Goal: Task Accomplishment & Management: Use online tool/utility

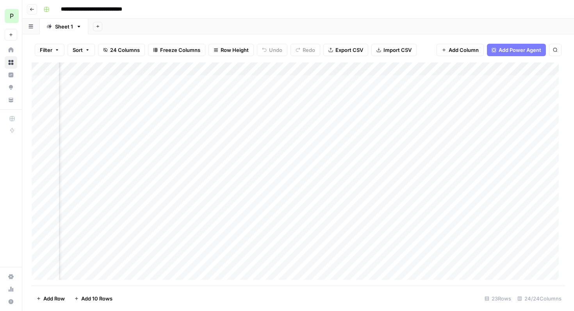
scroll to position [0, 1593]
click at [402, 70] on div "Add Column" at bounding box center [298, 173] width 533 height 223
click at [480, 84] on div "Add Column" at bounding box center [298, 173] width 533 height 223
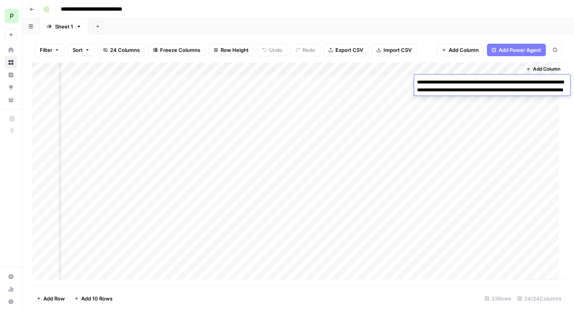
click at [393, 83] on div "Add Column" at bounding box center [298, 173] width 533 height 223
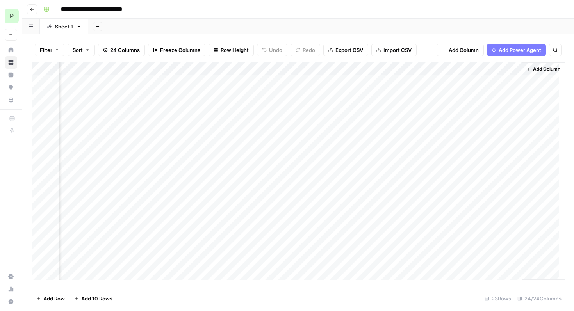
click at [410, 84] on div "Add Column" at bounding box center [298, 173] width 533 height 223
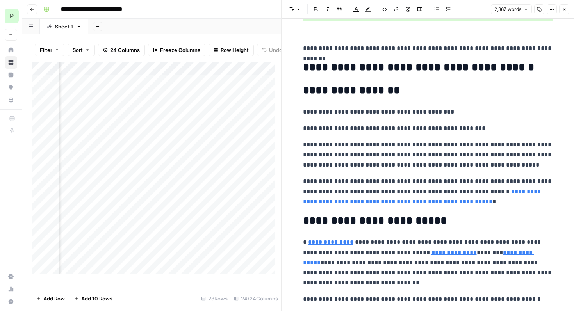
scroll to position [255, 0]
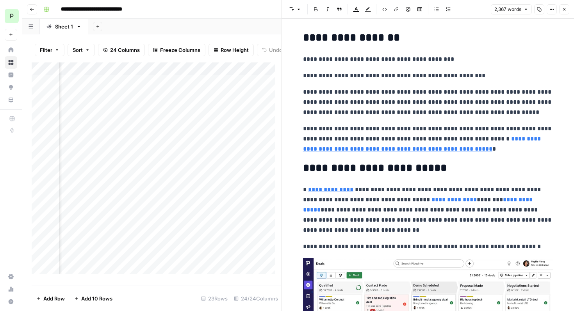
type input "https://www.pipedrive.com/en/features/lead-generation-software"
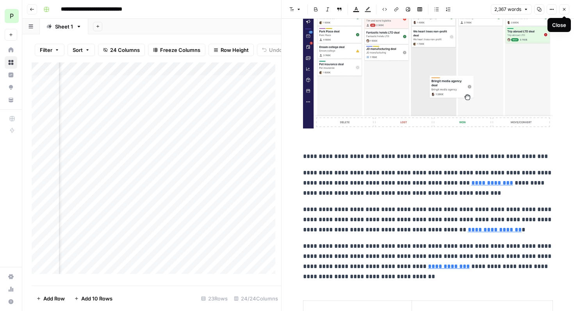
click at [565, 10] on icon "button" at bounding box center [564, 9] width 5 height 5
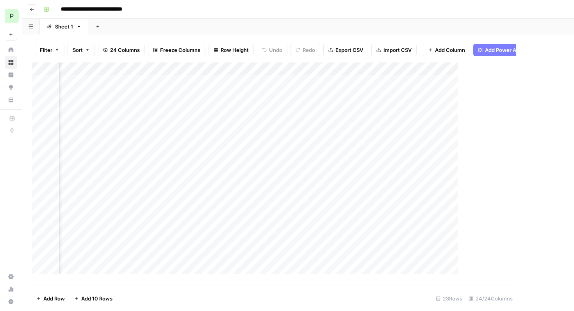
scroll to position [0, 1584]
click at [478, 83] on div "Add Column" at bounding box center [298, 173] width 533 height 223
click at [441, 130] on div "Add Column" at bounding box center [298, 173] width 533 height 223
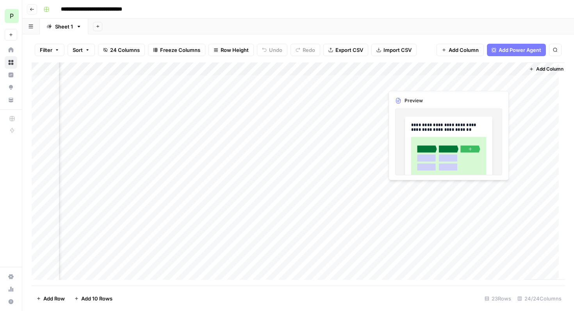
click at [413, 81] on div "Add Column" at bounding box center [298, 173] width 533 height 223
click at [412, 84] on div "Add Column" at bounding box center [298, 173] width 533 height 223
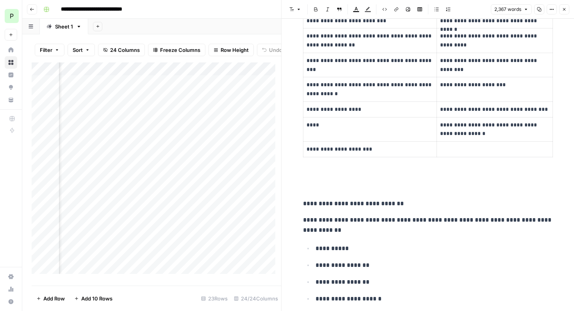
scroll to position [2058, 0]
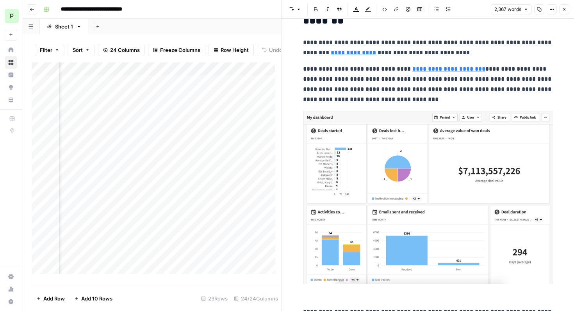
click at [564, 11] on icon "button" at bounding box center [564, 9] width 5 height 5
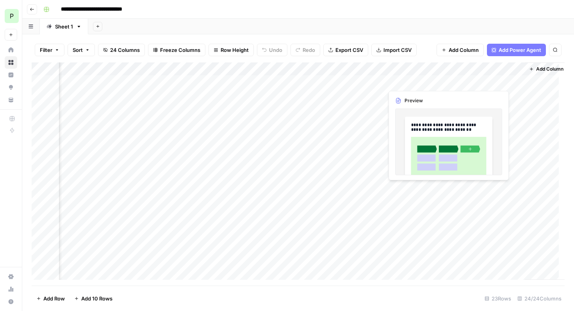
click at [474, 82] on div "Add Column" at bounding box center [298, 173] width 533 height 223
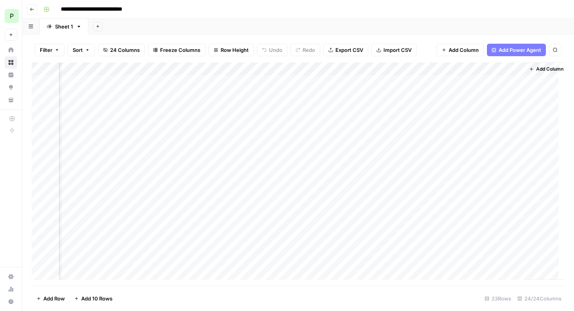
click at [474, 82] on div "Add Column" at bounding box center [298, 173] width 533 height 223
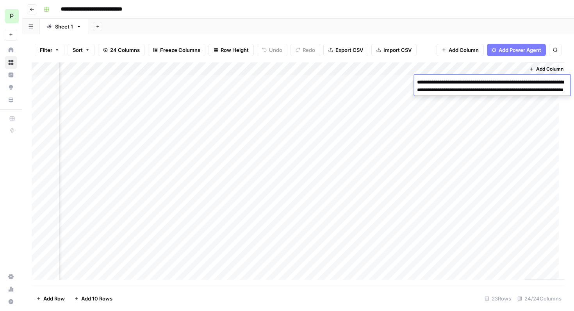
drag, startPoint x: 458, startPoint y: 82, endPoint x: 467, endPoint y: 89, distance: 10.8
click at [467, 89] on textarea "**********" at bounding box center [492, 90] width 156 height 27
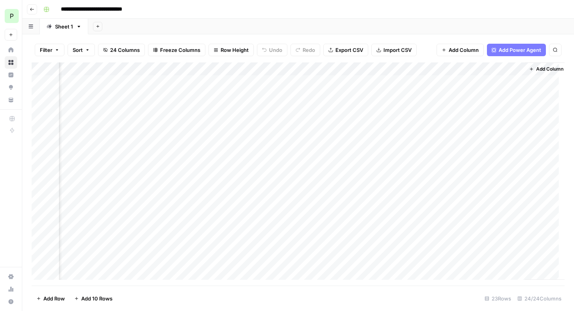
click at [402, 118] on div "Add Column" at bounding box center [298, 173] width 533 height 223
click at [410, 83] on div "Add Column" at bounding box center [298, 173] width 533 height 223
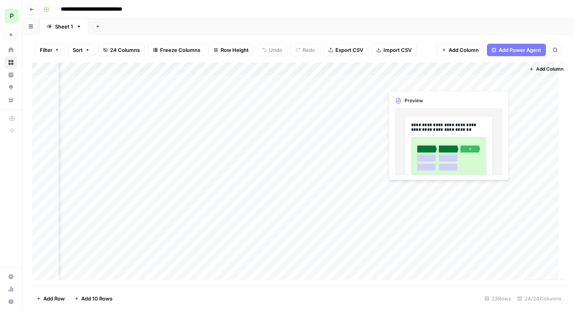
click at [410, 83] on div "Add Column" at bounding box center [298, 173] width 533 height 223
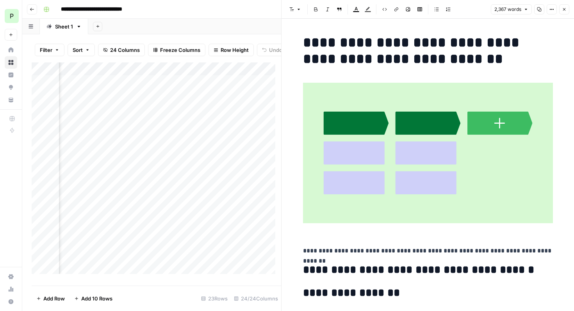
click at [564, 9] on icon "button" at bounding box center [564, 9] width 3 height 3
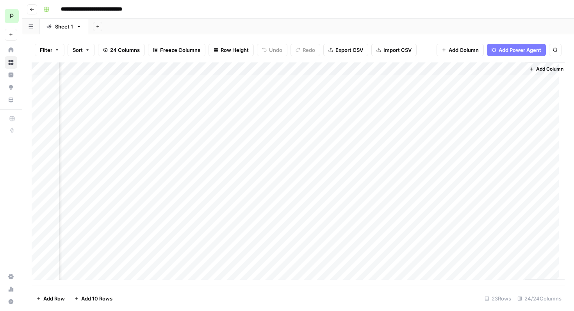
click at [480, 85] on div "Add Column" at bounding box center [298, 173] width 533 height 223
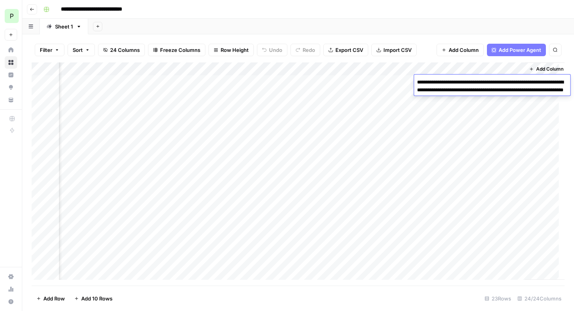
click at [420, 125] on div "Add Column" at bounding box center [298, 173] width 533 height 223
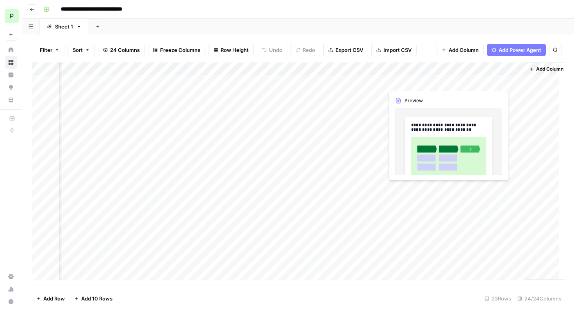
click at [417, 80] on div "Add Column" at bounding box center [298, 173] width 533 height 223
click at [412, 84] on div "Add Column" at bounding box center [298, 173] width 533 height 223
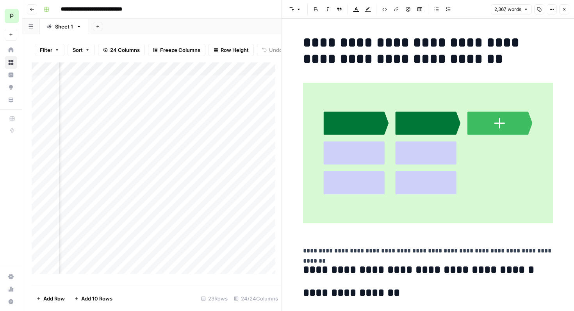
click at [527, 11] on icon "button" at bounding box center [526, 9] width 5 height 5
click at [552, 11] on icon "button" at bounding box center [551, 9] width 5 height 5
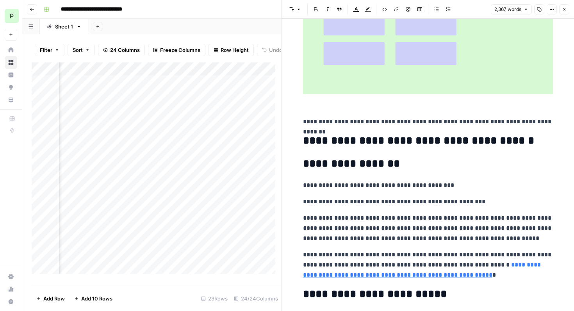
scroll to position [182, 0]
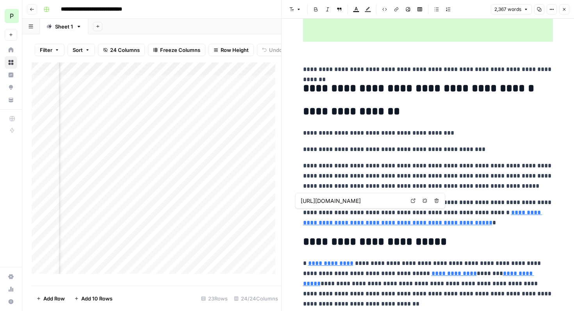
click at [509, 212] on link "**********" at bounding box center [422, 218] width 239 height 16
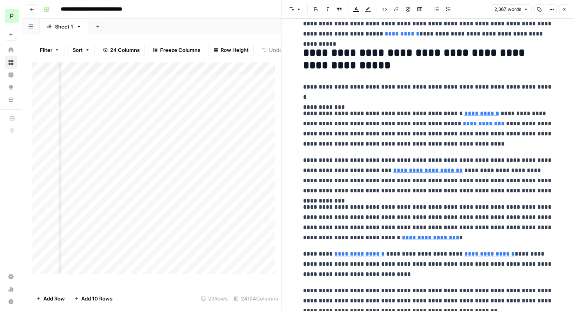
scroll to position [1550, 0]
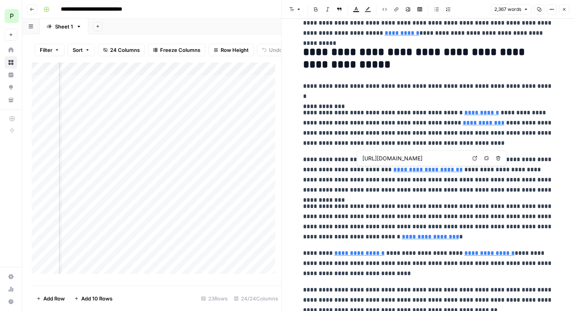
click at [477, 158] on icon at bounding box center [474, 158] width 5 height 5
click at [566, 9] on span "Close" at bounding box center [566, 9] width 0 height 0
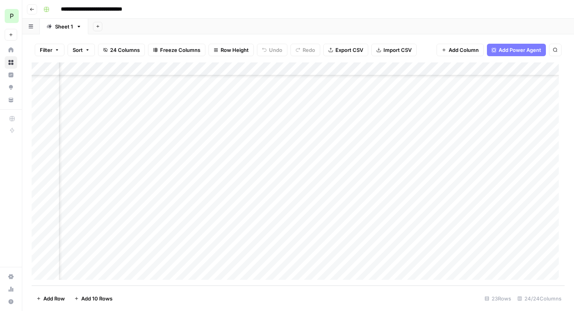
scroll to position [114, 263]
click at [253, 260] on div "Add Column" at bounding box center [298, 173] width 533 height 223
click at [498, 261] on div "Add Column" at bounding box center [298, 173] width 533 height 223
click at [253, 260] on div "Add Column" at bounding box center [298, 173] width 533 height 223
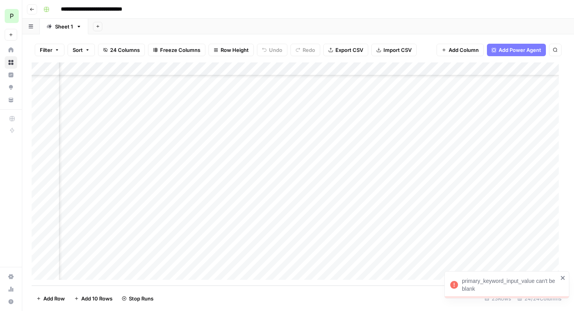
click at [284, 260] on div "Add Column" at bounding box center [298, 173] width 533 height 223
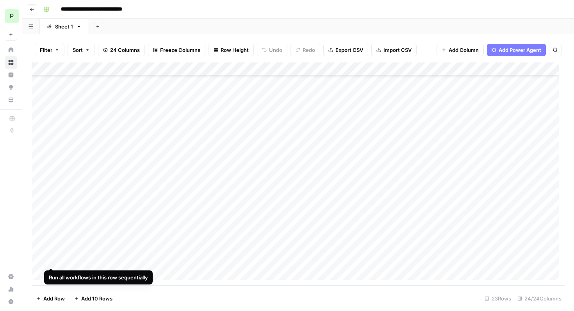
click at [50, 261] on div "Add Column" at bounding box center [298, 173] width 533 height 223
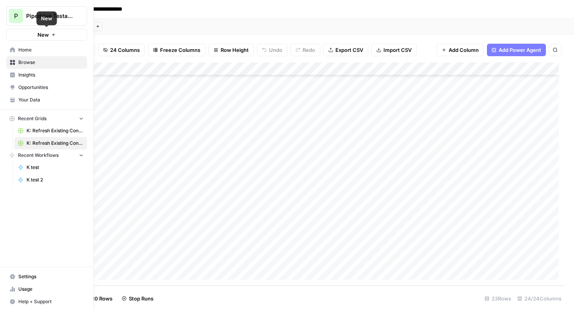
click at [57, 36] on button "New" at bounding box center [46, 35] width 81 height 12
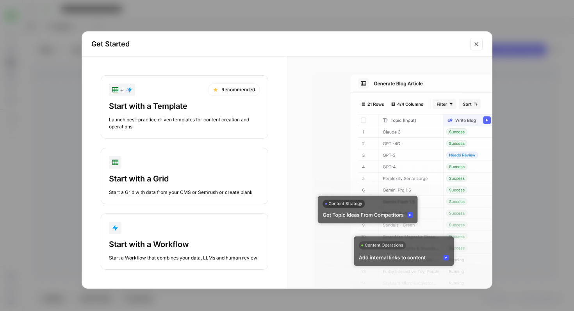
click at [174, 102] on div "Start with a Template" at bounding box center [184, 106] width 151 height 11
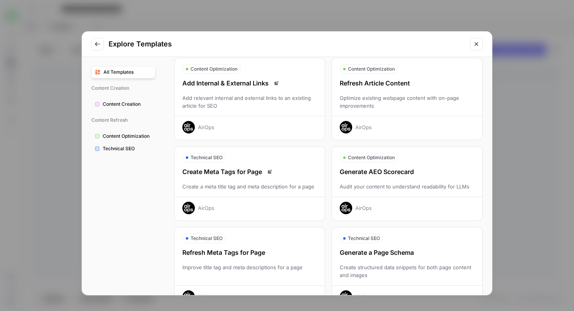
scroll to position [0, 0]
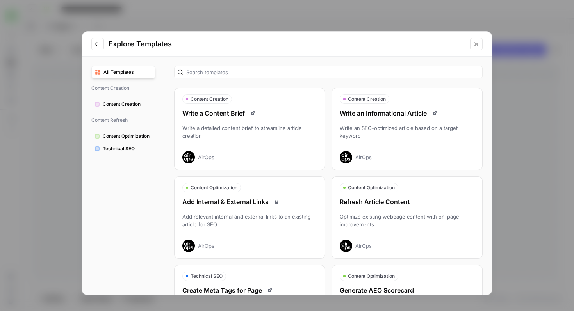
click at [298, 196] on button "Content Optimization Add Internal & External Links Add relevant internal and ex…" at bounding box center [249, 217] width 151 height 82
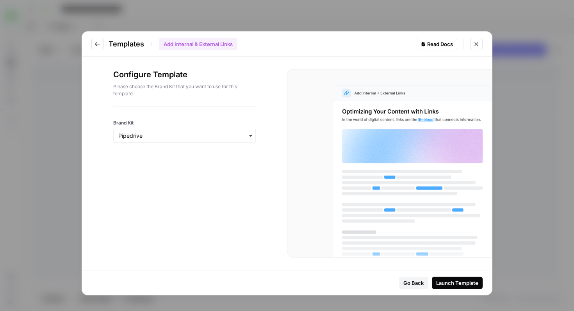
click at [463, 282] on div "Launch Template" at bounding box center [457, 283] width 42 height 8
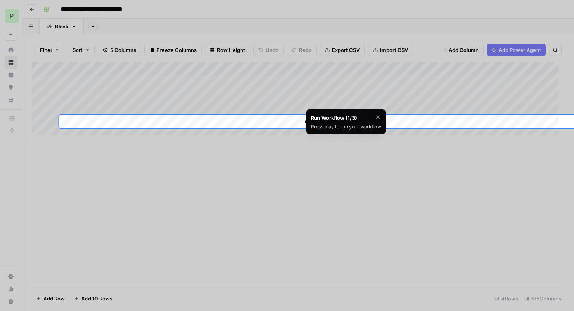
click at [378, 117] on icon "button" at bounding box center [378, 117] width 4 height 4
click at [324, 136] on span "Cancel" at bounding box center [329, 137] width 13 height 6
click at [245, 123] on div "Add Column" at bounding box center [298, 101] width 533 height 79
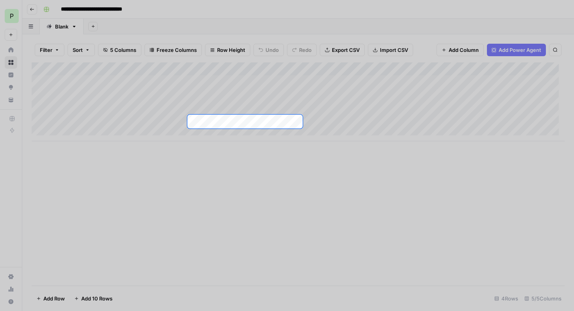
click at [242, 125] on div "Add Column" at bounding box center [298, 101] width 533 height 79
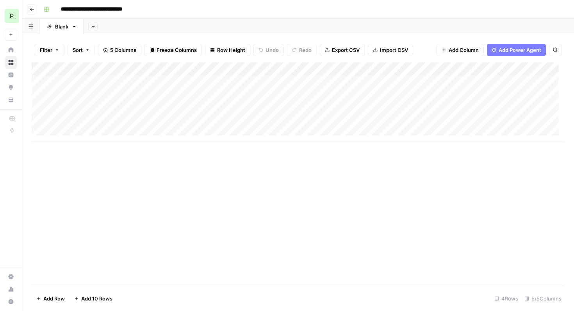
click at [86, 135] on div "Add Column" at bounding box center [298, 101] width 533 height 79
click at [86, 148] on div "Add Column" at bounding box center [298, 108] width 533 height 92
click at [288, 71] on div "Add Column" at bounding box center [298, 114] width 533 height 105
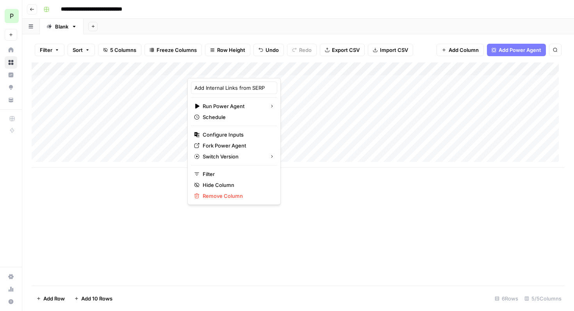
click at [295, 197] on div "Add Column" at bounding box center [298, 173] width 533 height 223
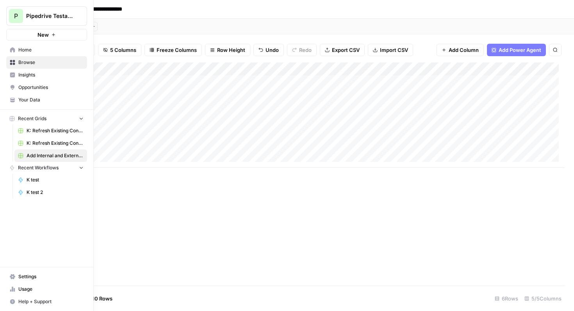
click at [38, 141] on span "K: Refresh Existing Content (1)" at bounding box center [55, 143] width 57 height 7
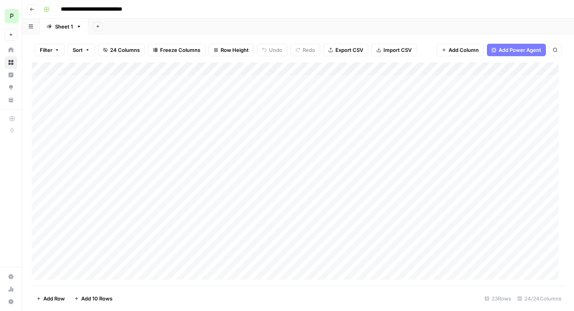
click at [208, 69] on div "Add Column" at bounding box center [298, 173] width 533 height 223
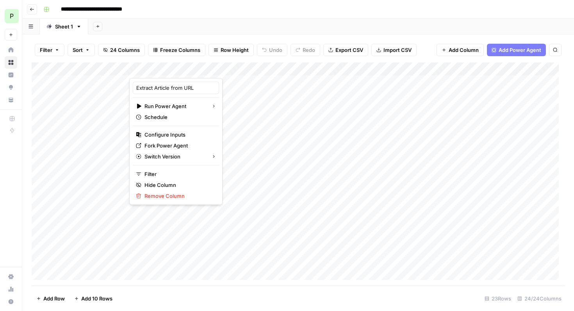
click at [267, 14] on div "**********" at bounding box center [303, 9] width 526 height 12
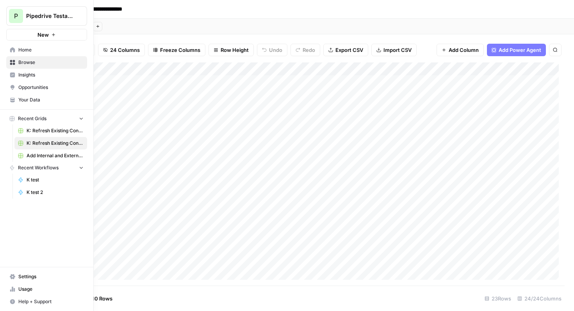
click at [17, 275] on link "Settings" at bounding box center [46, 277] width 81 height 12
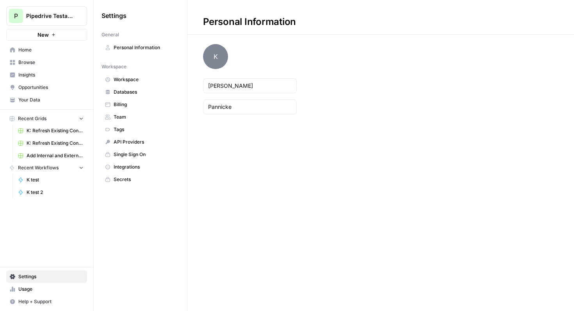
click at [129, 105] on span "Billing" at bounding box center [145, 104] width 62 height 7
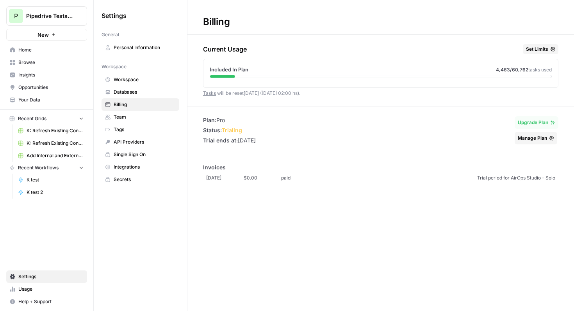
click at [49, 145] on span "K: Refresh Existing Content (1)" at bounding box center [55, 143] width 57 height 7
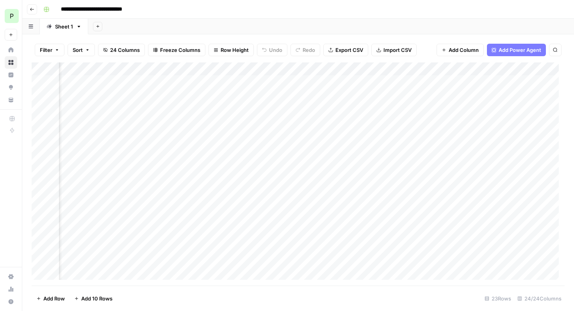
scroll to position [0, 397]
click at [213, 70] on div "Add Column" at bounding box center [298, 173] width 533 height 223
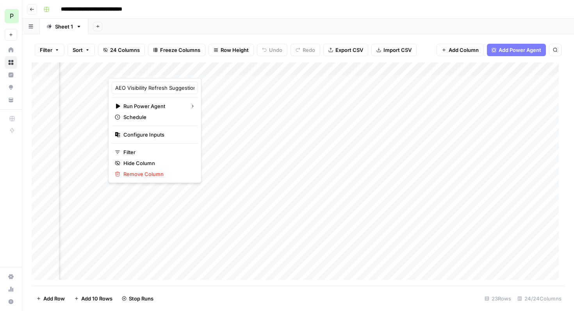
click at [294, 69] on div "Add Column" at bounding box center [298, 173] width 533 height 223
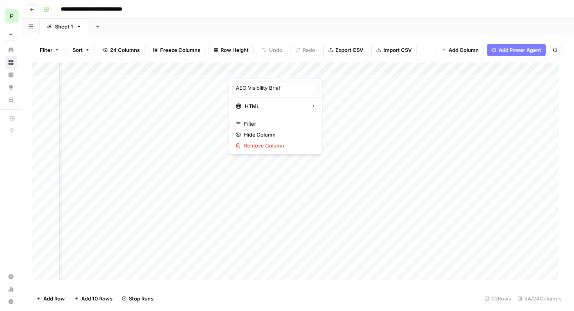
click at [412, 68] on div "Add Column" at bounding box center [298, 173] width 533 height 223
click at [338, 69] on div "Add Column" at bounding box center [298, 173] width 533 height 223
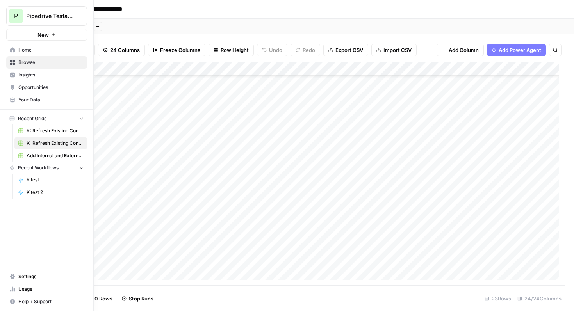
click at [49, 156] on span "Add Internal and External Links" at bounding box center [55, 155] width 57 height 7
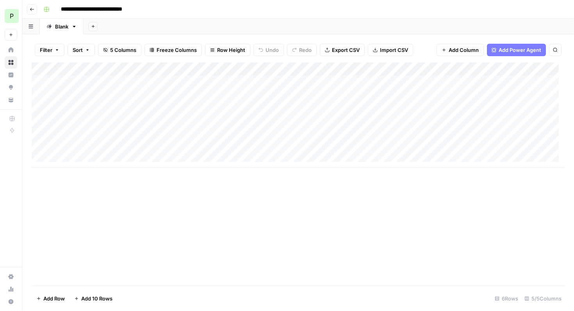
click at [40, 82] on div "Add Column" at bounding box center [298, 114] width 533 height 105
click at [40, 96] on div "Add Column" at bounding box center [298, 114] width 533 height 105
click at [40, 106] on div "Add Column" at bounding box center [298, 114] width 533 height 105
click at [40, 122] on div "Add Column" at bounding box center [298, 114] width 533 height 105
click at [56, 299] on span "Delete 4 Rows" at bounding box center [53, 299] width 35 height 8
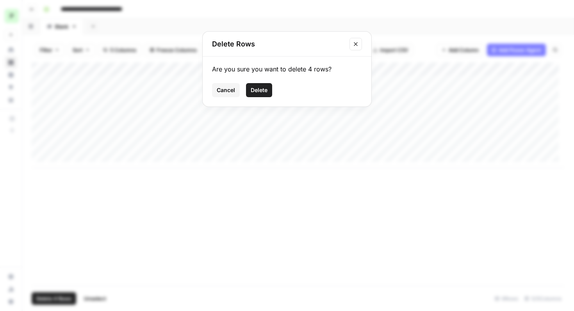
click at [259, 91] on span "Delete" at bounding box center [259, 90] width 17 height 8
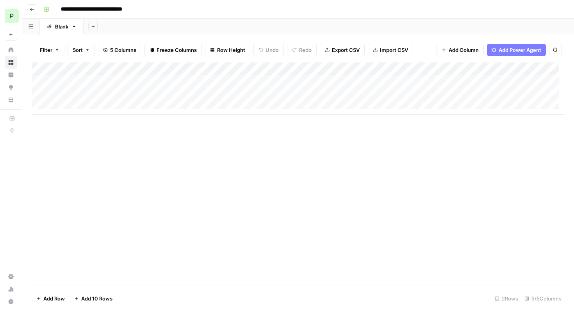
click at [105, 81] on div "Add Column" at bounding box center [298, 88] width 533 height 52
click at [130, 148] on div "Add Column" at bounding box center [298, 173] width 533 height 223
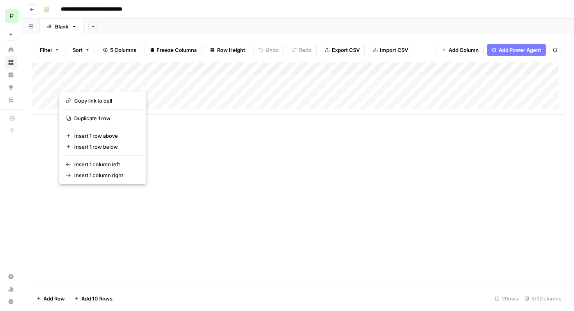
click at [198, 176] on div "Add Column" at bounding box center [298, 173] width 533 height 223
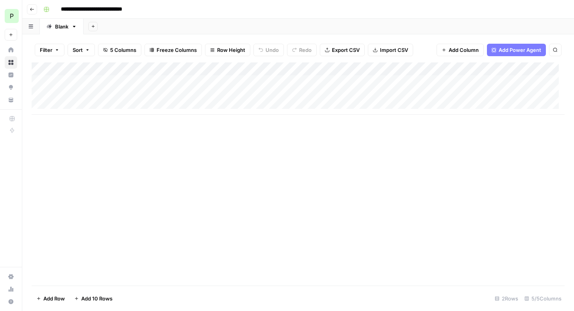
click at [27, 25] on button "button" at bounding box center [31, 26] width 18 height 15
click at [118, 144] on div "Add Column" at bounding box center [298, 173] width 533 height 223
click at [80, 108] on div "Add Column" at bounding box center [298, 88] width 533 height 52
click at [137, 172] on div "Add Column" at bounding box center [298, 173] width 533 height 223
click at [75, 27] on icon "button" at bounding box center [73, 26] width 5 height 5
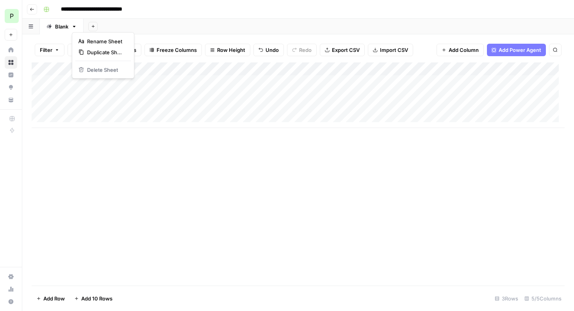
click at [173, 14] on div "**********" at bounding box center [303, 9] width 526 height 12
click at [29, 27] on icon "button" at bounding box center [31, 26] width 5 height 4
click at [199, 12] on div "**********" at bounding box center [303, 9] width 526 height 12
click at [110, 52] on span "5 Columns" at bounding box center [123, 50] width 26 height 8
click at [191, 31] on div "Add Sheet" at bounding box center [329, 27] width 490 height 16
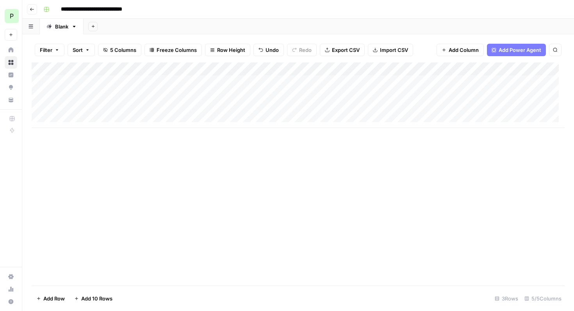
click at [394, 53] on span "Import CSV" at bounding box center [394, 50] width 28 height 8
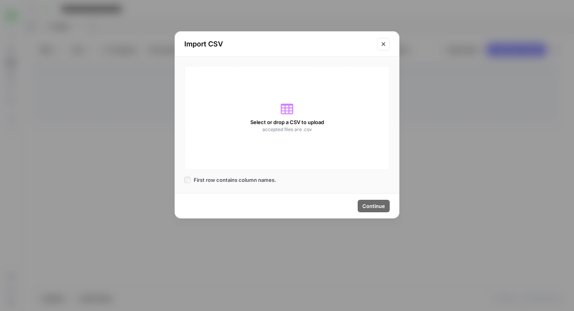
click at [274, 117] on div "Select or drop a CSV to upload accepted files are .csv" at bounding box center [286, 118] width 205 height 104
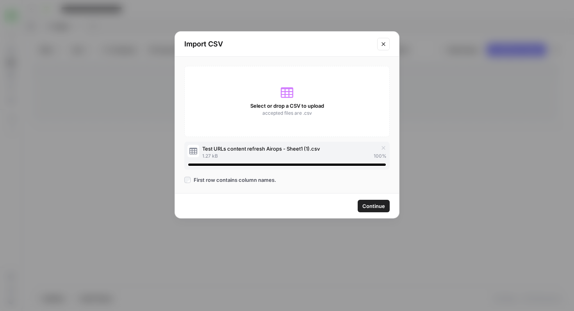
click at [367, 205] on span "Continue" at bounding box center [373, 206] width 23 height 8
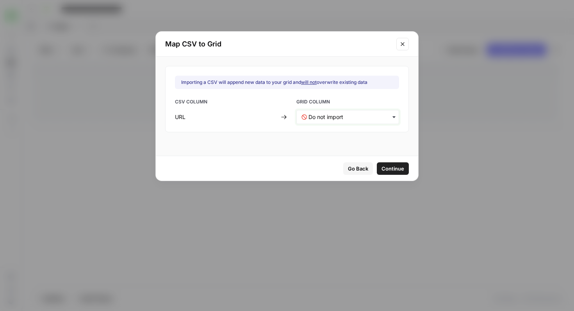
click at [372, 118] on input "text" at bounding box center [351, 117] width 86 height 8
click at [326, 138] on span "Page URL (Input)" at bounding box center [325, 137] width 37 height 7
click at [374, 122] on div "button" at bounding box center [347, 117] width 103 height 14
click at [249, 167] on div "Go Back Continue" at bounding box center [287, 168] width 262 height 25
click at [381, 169] on span "Continue" at bounding box center [392, 169] width 23 height 8
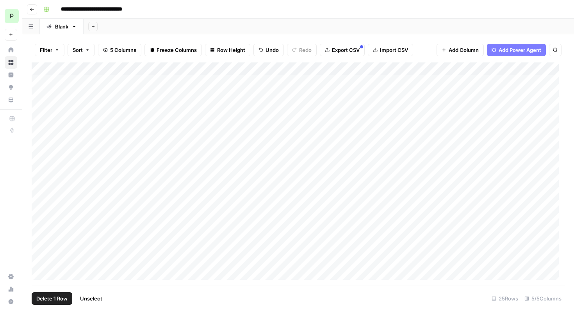
click at [42, 80] on div "Add Column" at bounding box center [298, 173] width 533 height 223
click at [39, 95] on div "Add Column" at bounding box center [298, 173] width 533 height 223
click at [39, 105] on div "Add Column" at bounding box center [298, 173] width 533 height 223
click at [45, 300] on span "Delete 3 Rows" at bounding box center [53, 299] width 35 height 8
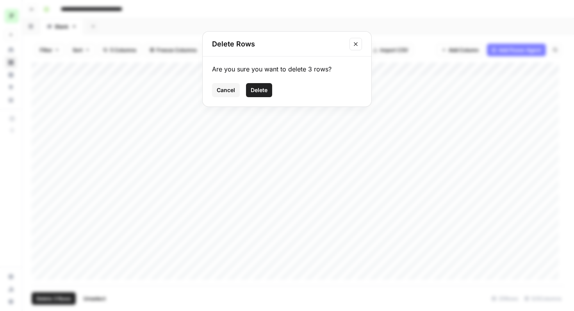
click at [260, 93] on span "Delete" at bounding box center [259, 90] width 17 height 8
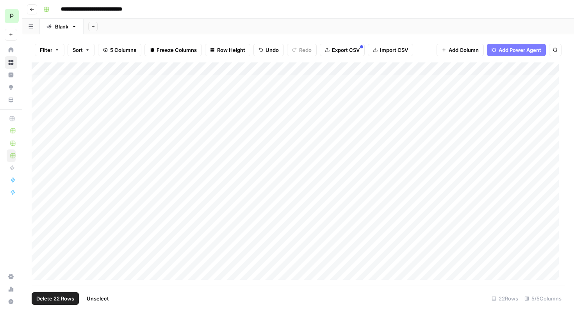
click at [46, 70] on div "Add Column" at bounding box center [298, 173] width 533 height 223
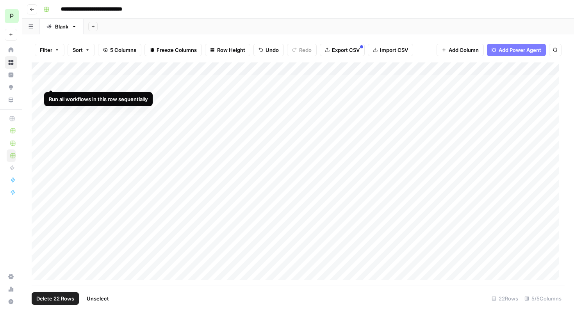
click at [51, 83] on div "Add Column" at bounding box center [298, 173] width 533 height 223
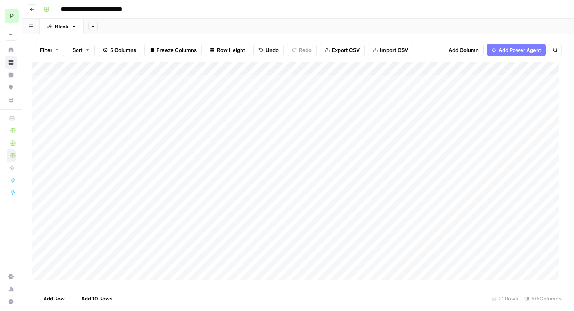
click at [212, 84] on div "Add Column" at bounding box center [298, 173] width 533 height 223
click at [215, 82] on div "Add Column" at bounding box center [298, 173] width 533 height 223
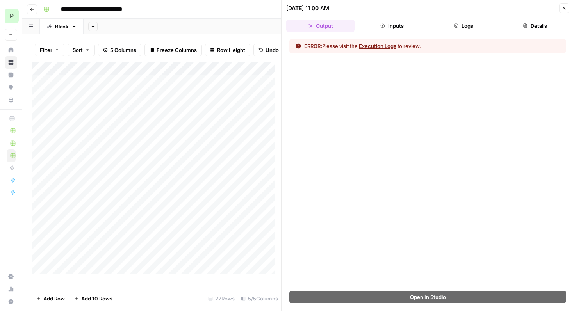
click at [388, 27] on button "Inputs" at bounding box center [392, 26] width 68 height 12
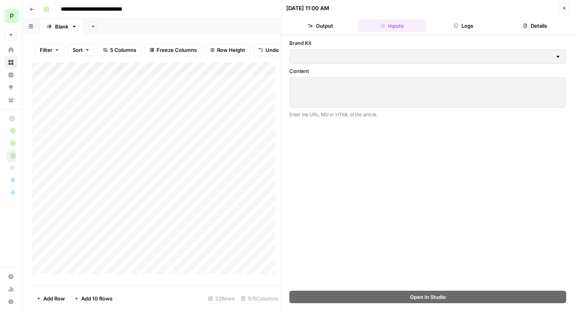
type input "Pipedrive"
click at [312, 25] on icon "button" at bounding box center [310, 25] width 5 height 5
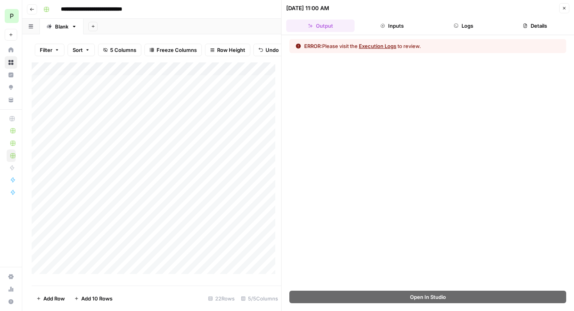
click at [458, 27] on button "Logs" at bounding box center [463, 26] width 68 height 12
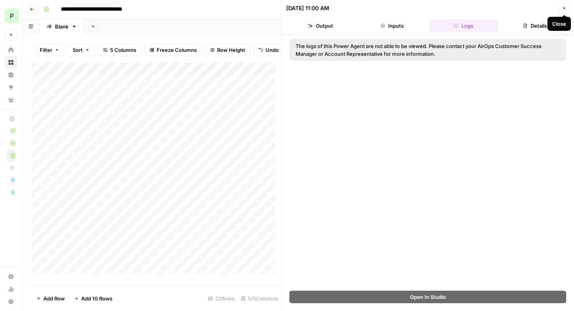
click at [566, 7] on icon "button" at bounding box center [564, 8] width 5 height 5
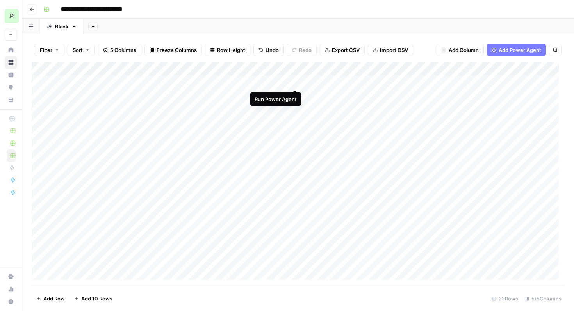
click at [296, 82] on div "Add Column" at bounding box center [298, 173] width 533 height 223
click at [251, 97] on div "Add Column" at bounding box center [298, 173] width 533 height 223
click at [224, 82] on div "Add Column" at bounding box center [298, 173] width 533 height 223
click at [285, 80] on div "Add Column" at bounding box center [298, 173] width 533 height 223
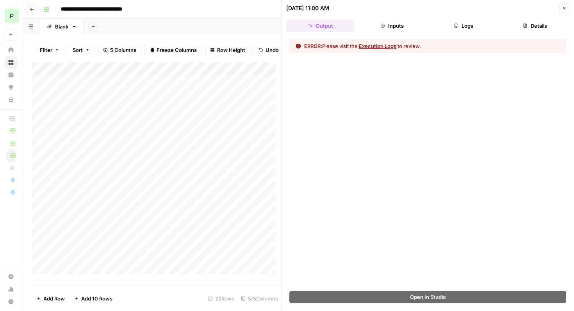
click at [536, 25] on button "Details" at bounding box center [535, 26] width 68 height 12
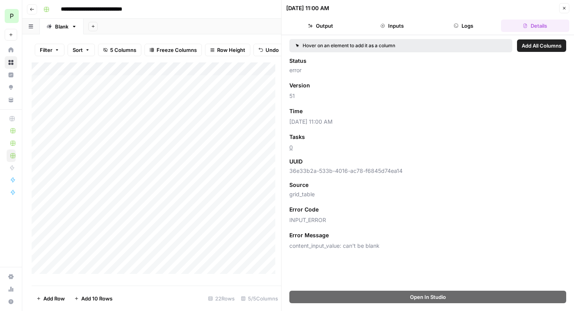
click at [399, 24] on button "Inputs" at bounding box center [392, 26] width 68 height 12
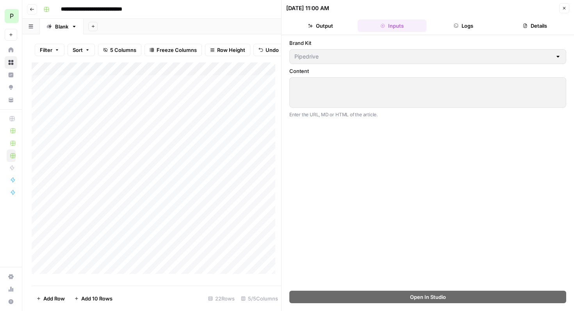
click at [565, 7] on icon "button" at bounding box center [564, 8] width 5 height 5
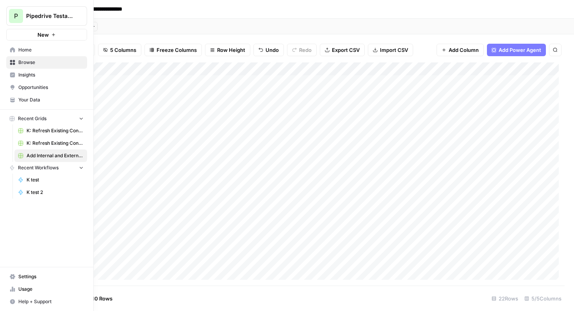
click at [28, 35] on button "New" at bounding box center [46, 35] width 81 height 12
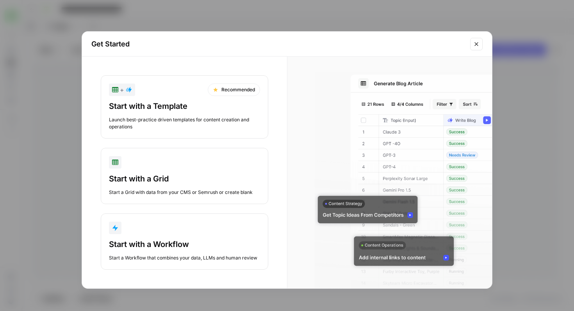
click at [169, 99] on button "+ Recommended Start with a Template Launch best-practice driven templates for c…" at bounding box center [185, 106] width 168 height 63
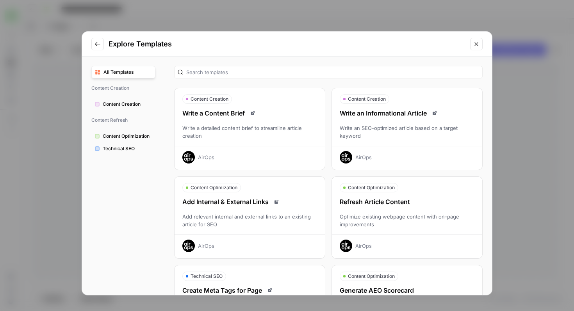
click at [266, 223] on div "Add relevant internal and external links to an existing article for SEO" at bounding box center [250, 221] width 150 height 16
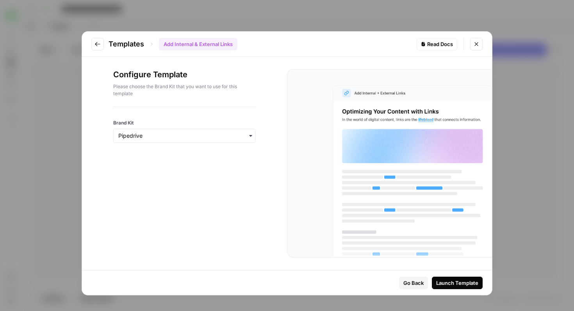
click at [449, 283] on div "Launch Template" at bounding box center [457, 283] width 42 height 8
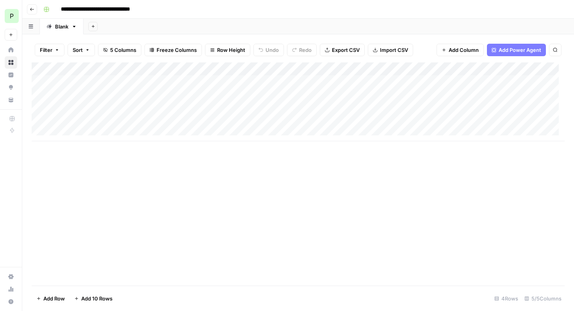
click at [286, 69] on div "Add Column" at bounding box center [298, 101] width 533 height 79
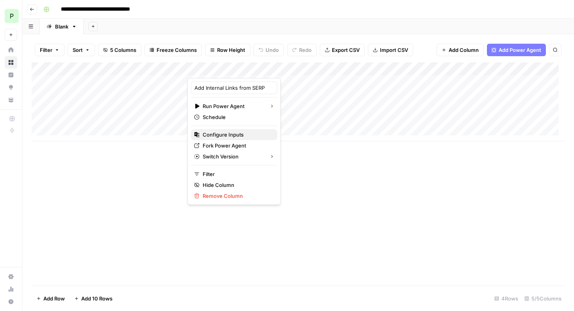
click at [220, 137] on span "Configure Inputs" at bounding box center [237, 135] width 68 height 8
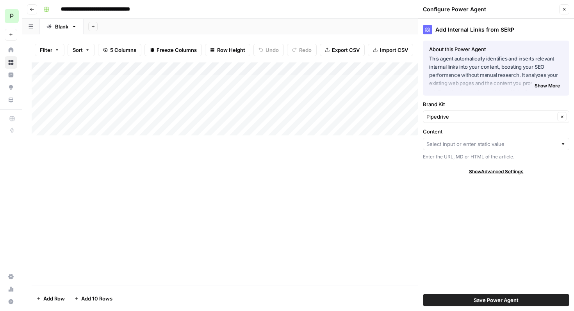
click at [543, 87] on span "Show More" at bounding box center [547, 85] width 25 height 7
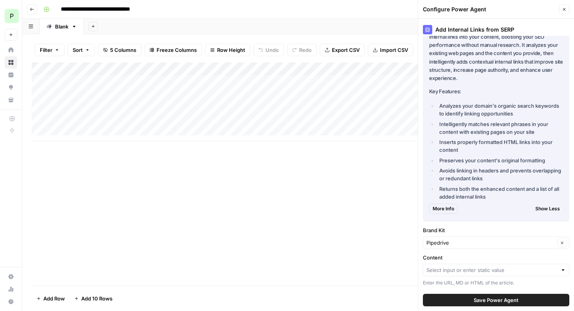
scroll to position [45, 0]
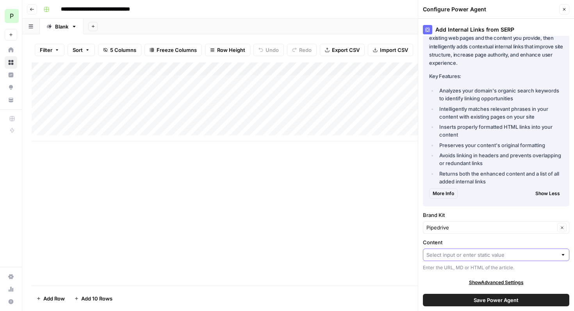
click at [521, 255] on input "Content" at bounding box center [491, 255] width 131 height 8
click at [442, 281] on div "Show Advanced Settings" at bounding box center [496, 282] width 146 height 7
click at [565, 9] on icon "button" at bounding box center [564, 9] width 5 height 5
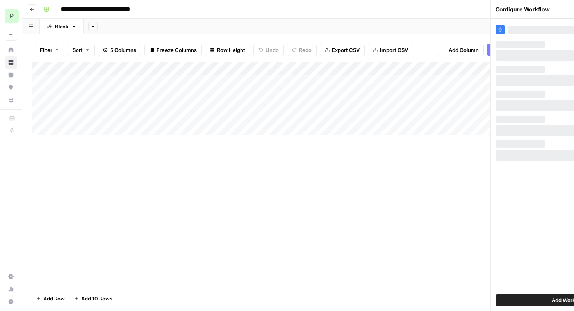
scroll to position [0, 0]
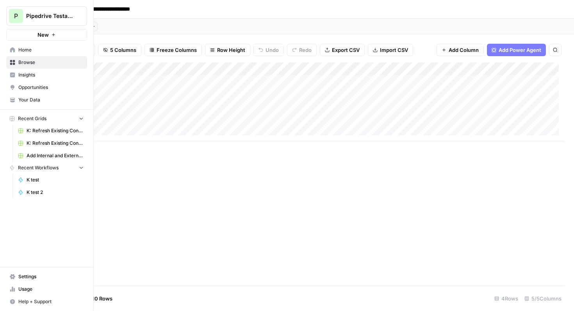
click at [47, 143] on span "K: Refresh Existing Content (1)" at bounding box center [55, 143] width 57 height 7
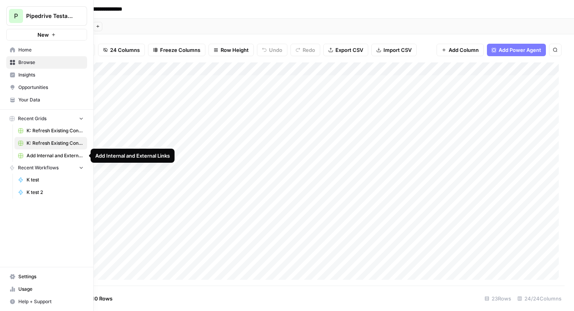
click at [49, 158] on span "Add Internal and External Links" at bounding box center [55, 155] width 57 height 7
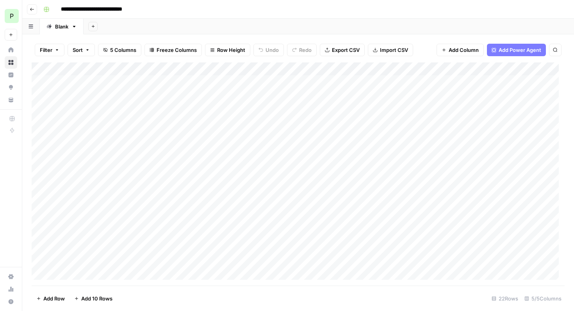
click at [285, 67] on div "Add Column" at bounding box center [298, 173] width 533 height 223
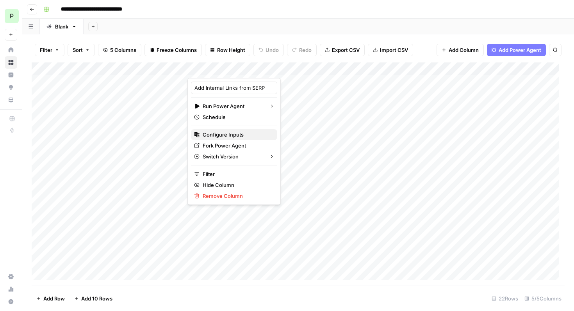
click at [225, 135] on span "Configure Inputs" at bounding box center [237, 135] width 68 height 8
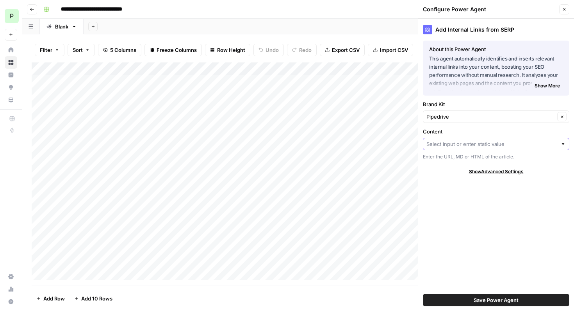
click at [498, 144] on input "Content" at bounding box center [491, 144] width 131 height 8
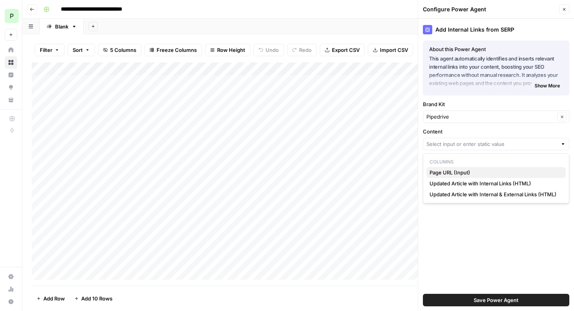
click at [454, 174] on span "Page URL (Input)" at bounding box center [494, 173] width 130 height 8
type input "Page URL (Input)"
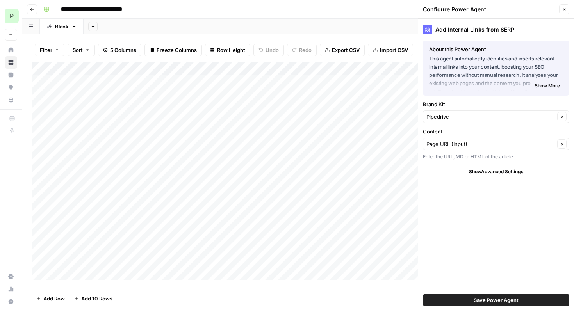
click at [481, 300] on span "Save Power Agent" at bounding box center [496, 300] width 45 height 8
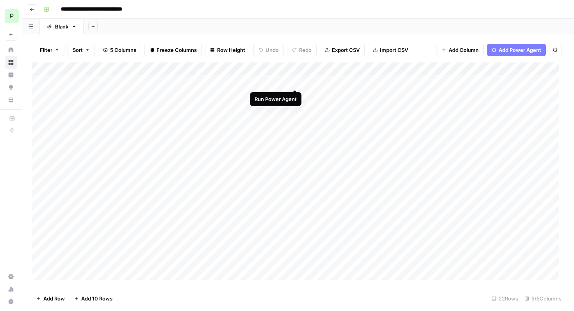
click at [294, 80] on div "Add Column" at bounding box center [298, 173] width 533 height 223
click at [368, 83] on div "Add Column" at bounding box center [298, 173] width 533 height 223
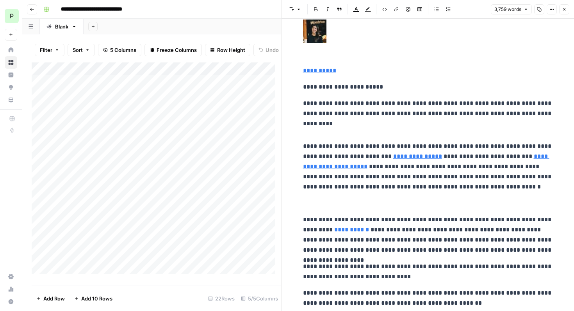
scroll to position [791, 0]
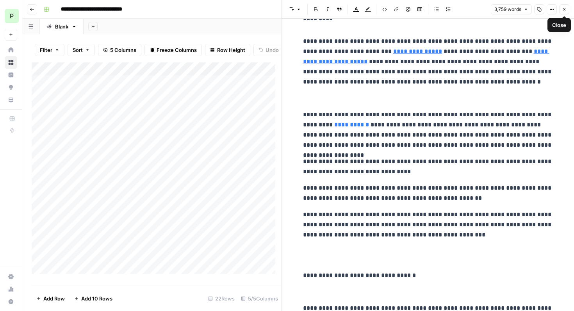
click at [564, 11] on icon "button" at bounding box center [564, 9] width 5 height 5
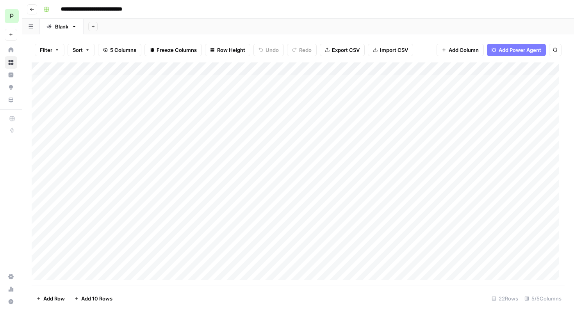
click at [241, 83] on div "Add Column" at bounding box center [298, 173] width 533 height 223
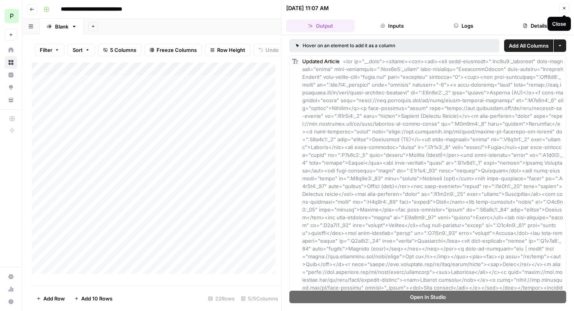
click at [565, 8] on icon "button" at bounding box center [564, 8] width 5 height 5
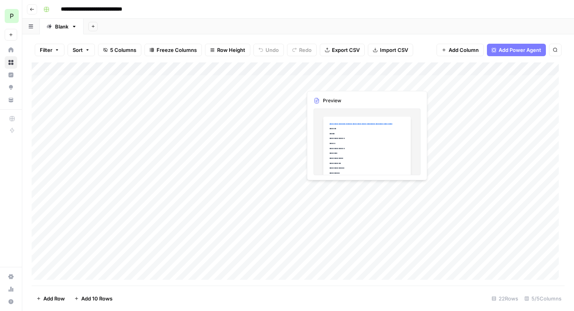
click at [367, 83] on div "Add Column" at bounding box center [298, 173] width 533 height 223
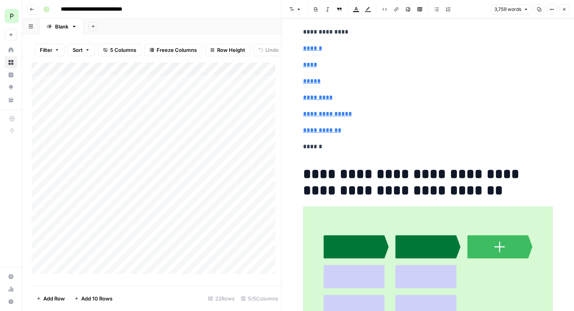
scroll to position [36, 0]
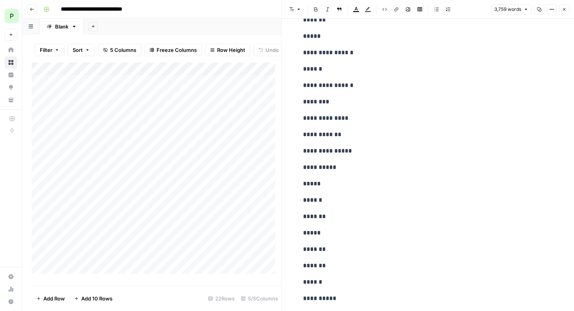
click at [178, 88] on div "Add Column" at bounding box center [156, 170] width 249 height 217
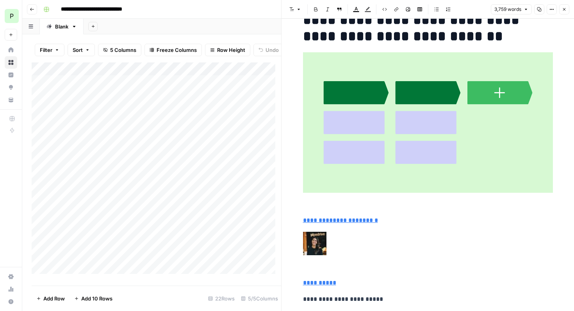
scroll to position [475, 0]
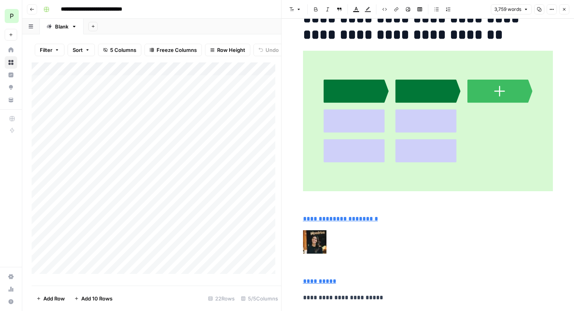
click at [564, 9] on icon "button" at bounding box center [564, 9] width 5 height 5
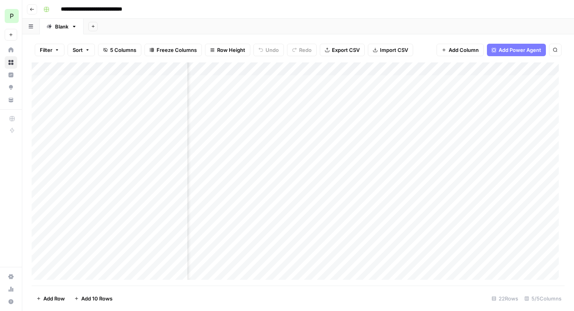
scroll to position [0, 86]
click at [363, 84] on div "Add Column" at bounding box center [298, 173] width 533 height 223
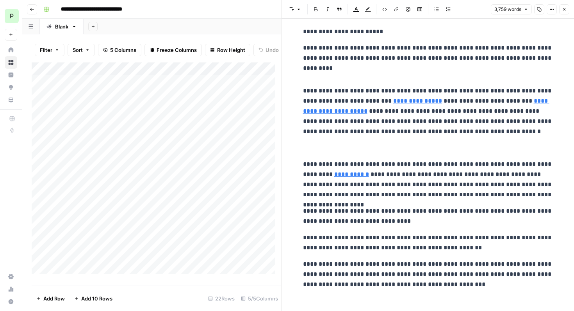
scroll to position [801, 0]
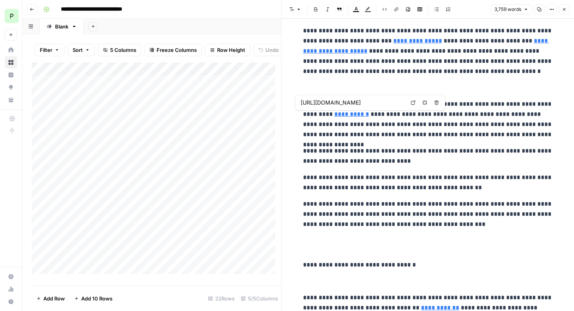
click at [334, 115] on link "**********" at bounding box center [351, 114] width 35 height 6
click at [334, 114] on link "**********" at bounding box center [351, 114] width 35 height 6
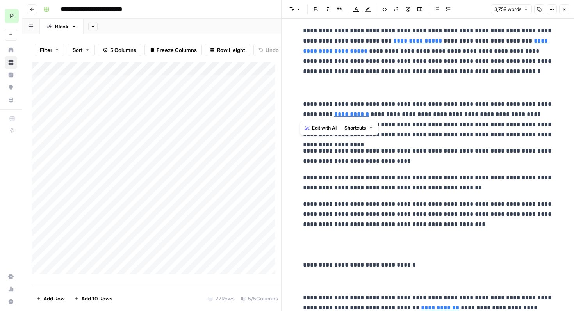
click at [451, 121] on p "**********" at bounding box center [428, 119] width 250 height 41
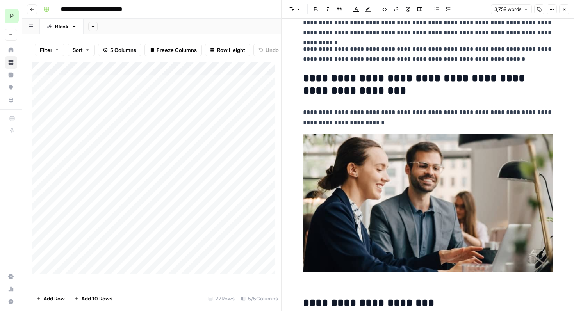
scroll to position [6814, 0]
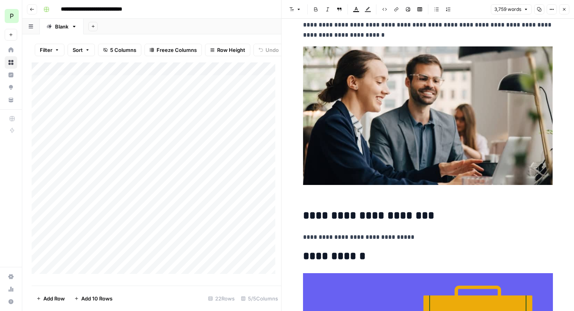
click at [565, 10] on icon "button" at bounding box center [564, 9] width 5 height 5
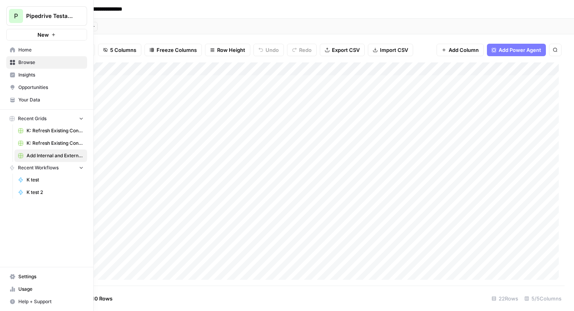
click at [37, 144] on span "K: Refresh Existing Content (1)" at bounding box center [55, 143] width 57 height 7
click at [40, 155] on span "Add Internal and External Links" at bounding box center [55, 155] width 57 height 7
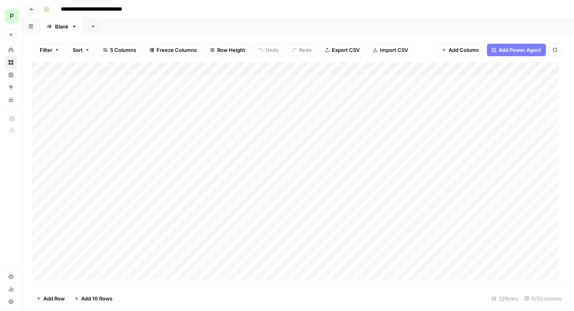
click at [448, 54] on button "Add Column" at bounding box center [460, 50] width 47 height 12
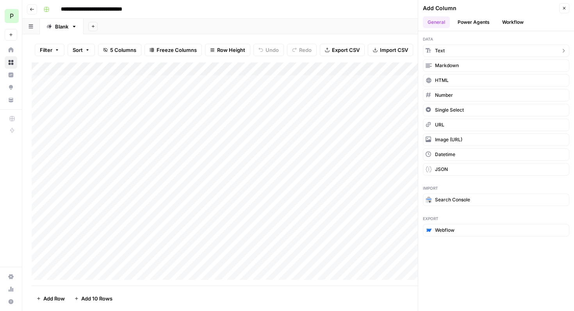
click at [449, 51] on button "Text" at bounding box center [496, 51] width 146 height 12
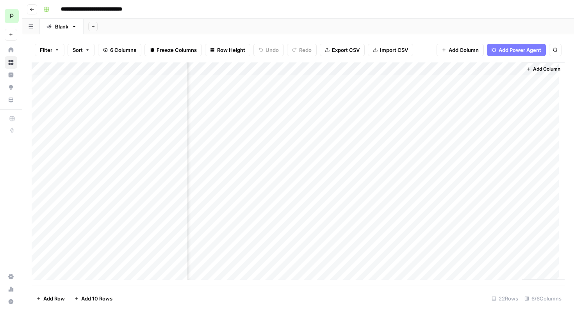
scroll to position [0, 280]
click at [440, 69] on div "Add Column" at bounding box center [298, 173] width 533 height 223
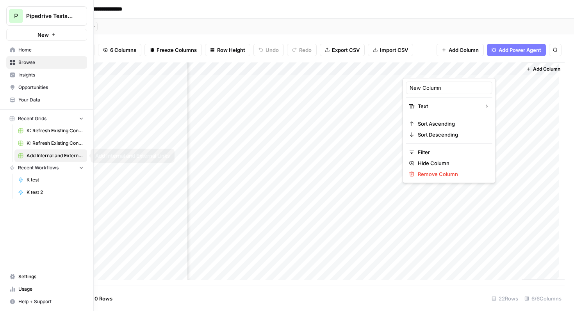
click at [43, 145] on span "K: Refresh Existing Content (1)" at bounding box center [55, 143] width 57 height 7
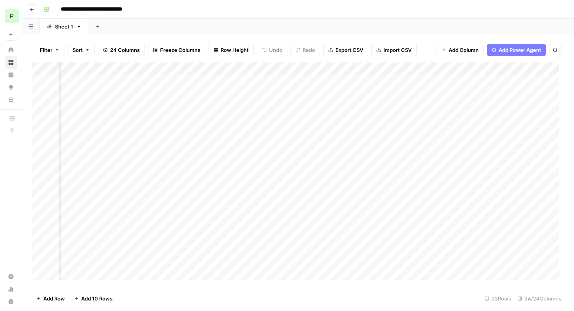
scroll to position [0, 1593]
click at [473, 68] on div "Add Column" at bounding box center [298, 173] width 533 height 223
click at [472, 92] on div "Link Change Analysis" at bounding box center [491, 88] width 86 height 12
click at [510, 71] on div "Add Column" at bounding box center [298, 173] width 533 height 223
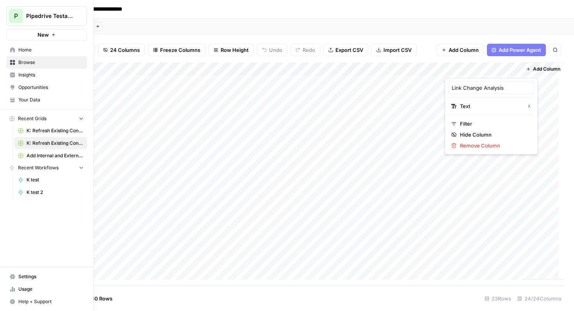
click at [41, 156] on span "Add Internal and External Links" at bounding box center [55, 155] width 57 height 7
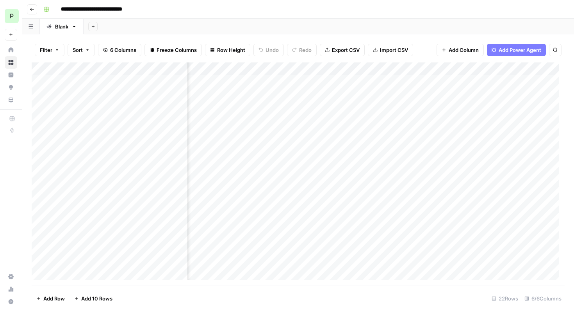
scroll to position [0, 208]
drag, startPoint x: 503, startPoint y: 69, endPoint x: 253, endPoint y: 69, distance: 249.9
click at [253, 69] on div "Add Column" at bounding box center [298, 173] width 533 height 223
click at [326, 68] on div "Add Column" at bounding box center [298, 173] width 533 height 223
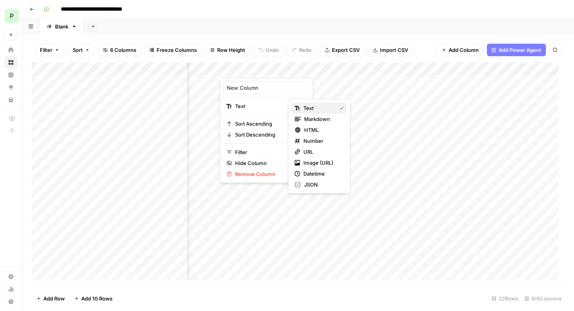
click at [324, 109] on span "Text" at bounding box center [318, 108] width 30 height 8
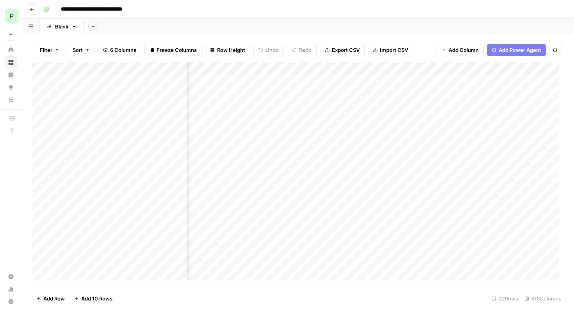
click at [327, 70] on div "Add Column" at bounding box center [298, 173] width 533 height 223
click at [262, 90] on input "New Column" at bounding box center [266, 88] width 79 height 8
drag, startPoint x: 263, startPoint y: 90, endPoint x: 122, endPoint y: 85, distance: 141.4
click at [122, 85] on body "**********" at bounding box center [287, 155] width 574 height 311
type input "N"
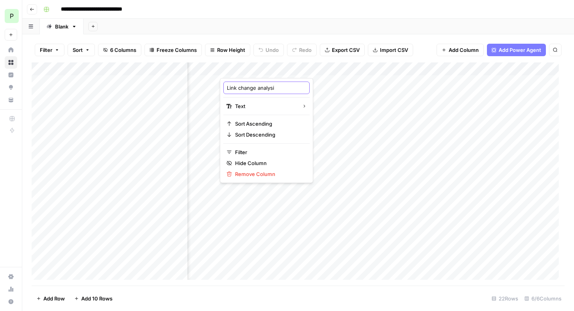
type input "Link change analysis"
click at [251, 80] on div "Add Column" at bounding box center [298, 173] width 533 height 223
click at [253, 82] on div "Add Column" at bounding box center [298, 173] width 533 height 223
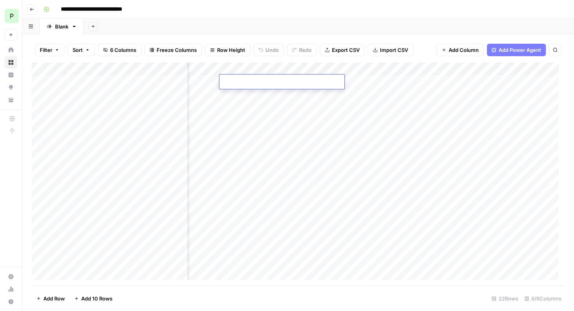
click at [249, 95] on div "Add Column" at bounding box center [298, 173] width 533 height 223
click at [248, 82] on div "Add Column" at bounding box center [298, 173] width 533 height 223
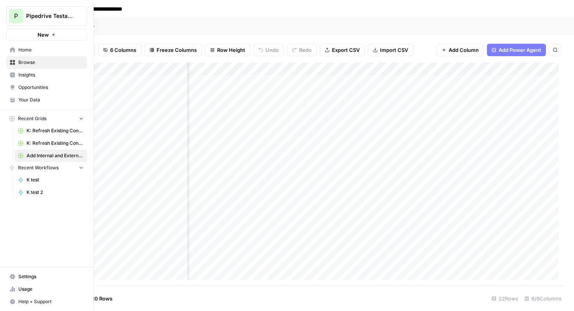
click at [48, 142] on span "K: Refresh Existing Content (1)" at bounding box center [55, 143] width 57 height 7
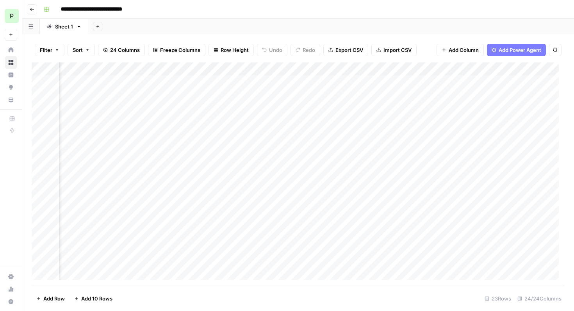
scroll to position [0, 148]
click at [212, 67] on div "Add Column" at bounding box center [298, 173] width 533 height 223
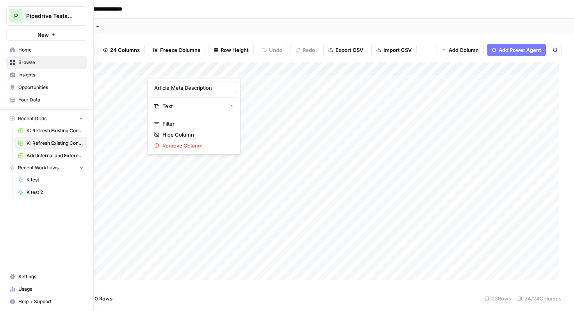
click at [44, 155] on span "Add Internal and External Links" at bounding box center [55, 155] width 57 height 7
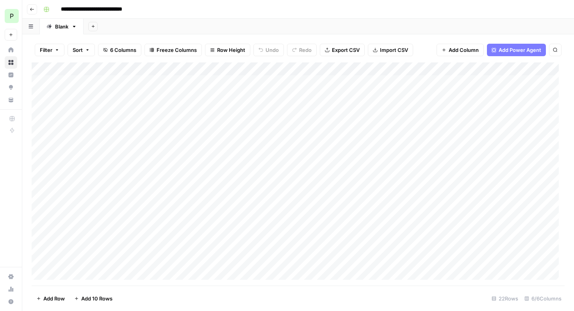
click at [460, 48] on span "Add Column" at bounding box center [464, 50] width 30 height 8
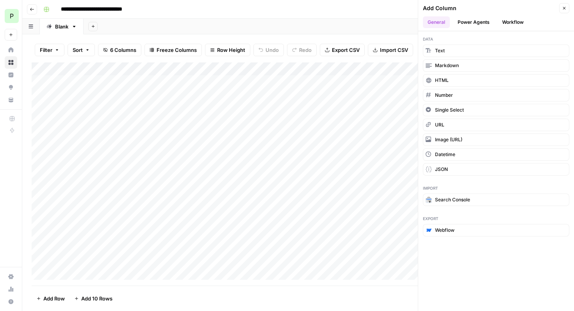
click at [468, 23] on button "Power Agents" at bounding box center [473, 22] width 41 height 12
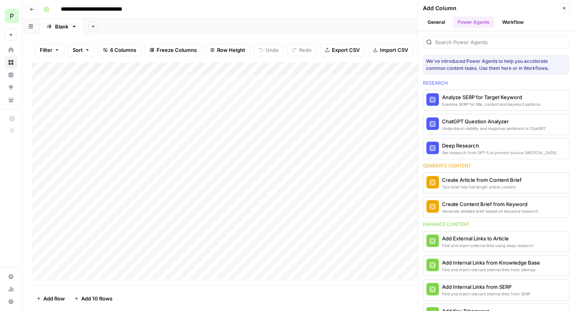
click at [508, 19] on button "Workflow" at bounding box center [512, 22] width 31 height 12
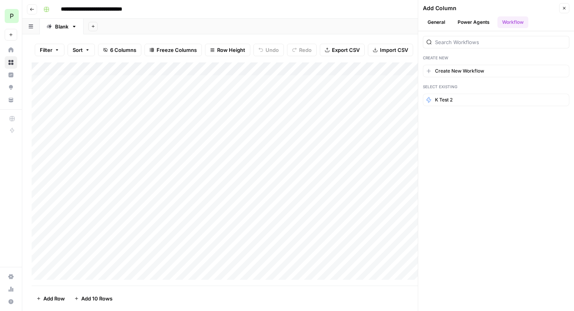
click at [470, 22] on button "Power Agents" at bounding box center [473, 22] width 41 height 12
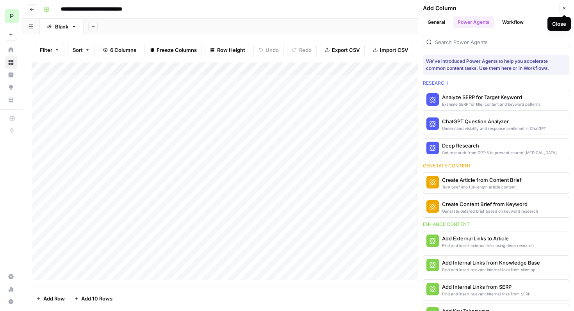
click at [563, 7] on icon "button" at bounding box center [564, 8] width 5 height 5
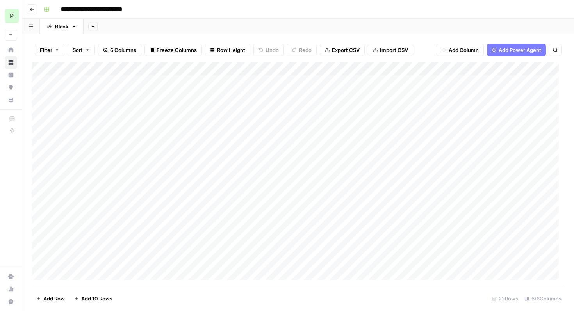
click at [534, 68] on div "Add Column" at bounding box center [298, 173] width 533 height 223
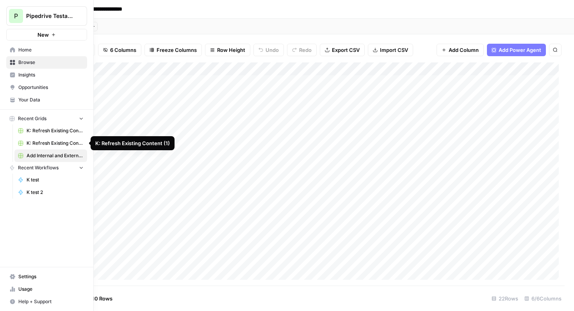
click at [41, 141] on span "K: Refresh Existing Content (1)" at bounding box center [55, 143] width 57 height 7
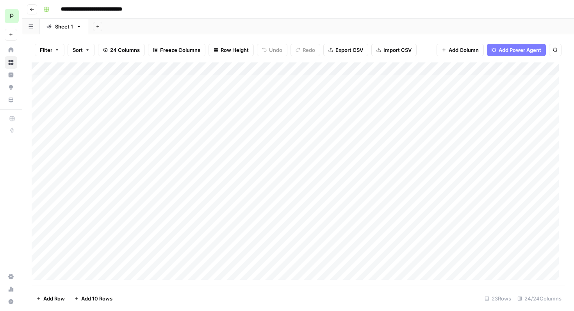
click at [254, 81] on div "Add Column" at bounding box center [298, 173] width 533 height 223
click at [251, 98] on div "Add Column" at bounding box center [298, 173] width 533 height 223
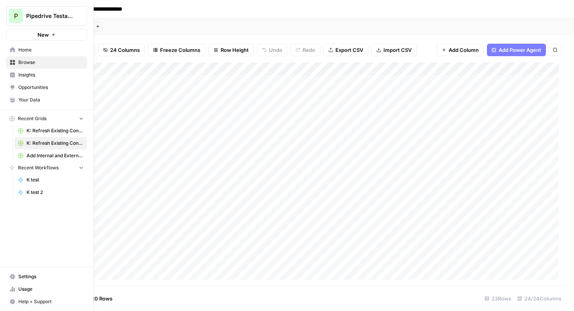
click at [39, 158] on span "Add Internal and External Links" at bounding box center [55, 155] width 57 height 7
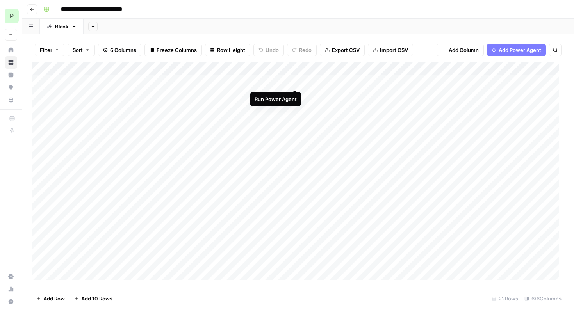
click at [295, 82] on div "Add Column" at bounding box center [298, 173] width 533 height 223
click at [473, 68] on div "Add Column" at bounding box center [298, 173] width 533 height 223
type input "**********"
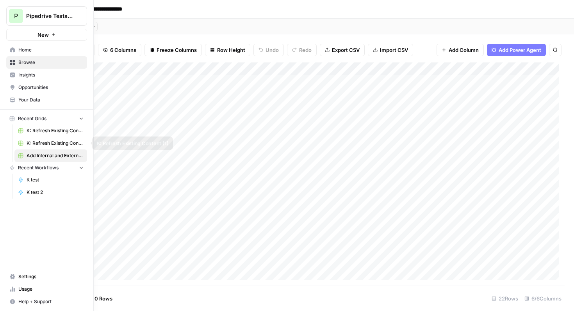
click at [56, 143] on span "K: Refresh Existing Content (1)" at bounding box center [55, 143] width 57 height 7
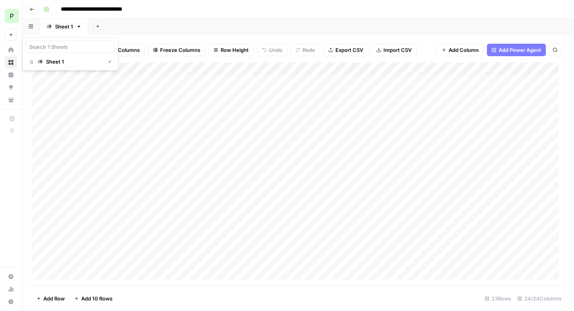
click at [32, 28] on icon "button" at bounding box center [31, 27] width 4 height 4
click at [213, 24] on div "Add Sheet" at bounding box center [331, 27] width 486 height 16
click at [207, 68] on div "Add Column" at bounding box center [298, 173] width 533 height 223
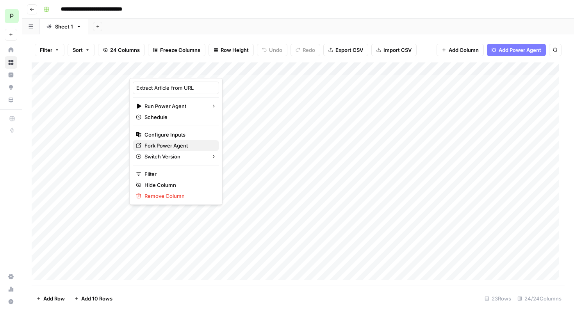
click at [157, 146] on span "Fork Power Agent" at bounding box center [178, 146] width 68 height 8
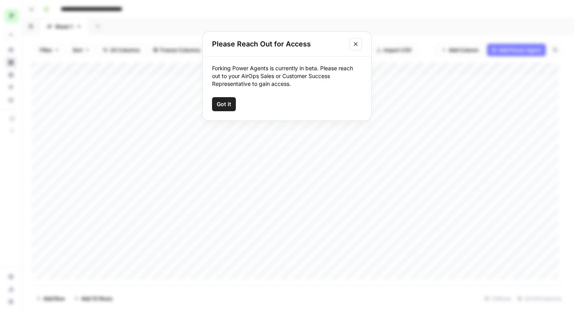
click at [355, 45] on icon "Close modal" at bounding box center [356, 44] width 6 height 6
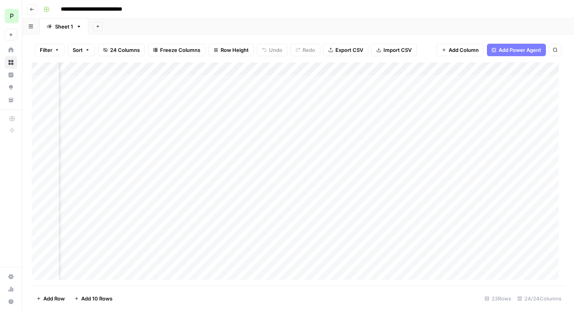
scroll to position [0, 124]
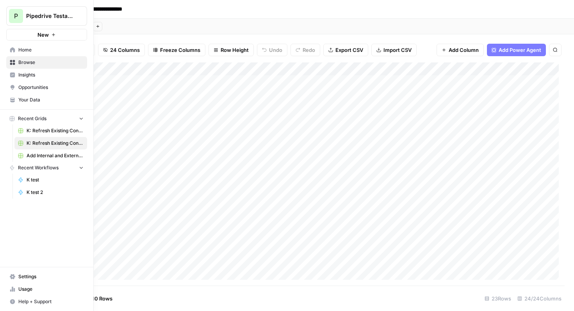
click at [55, 36] on icon "button" at bounding box center [53, 34] width 5 height 5
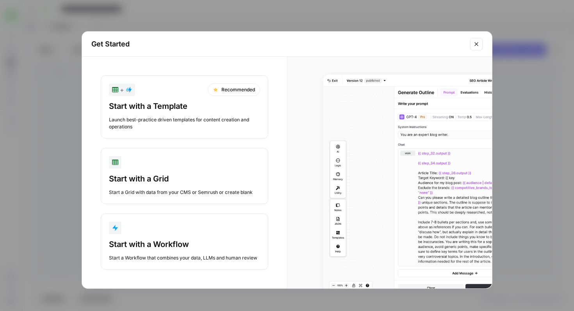
click at [165, 236] on button "Start with a Workflow Start a Workflow that combines your data, LLMs and human …" at bounding box center [185, 242] width 168 height 56
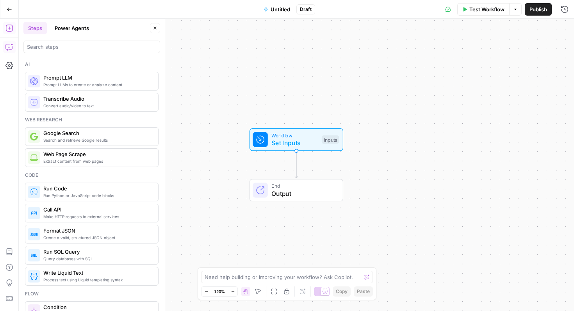
click at [8, 47] on icon "button" at bounding box center [9, 47] width 8 height 8
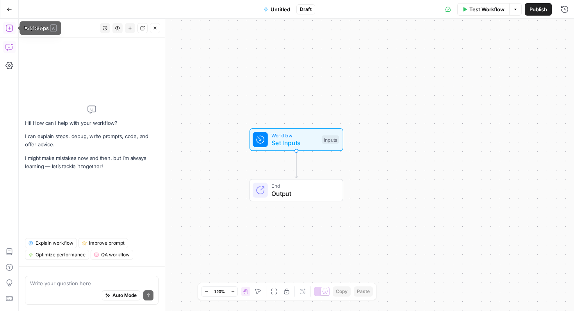
click at [8, 27] on icon "button" at bounding box center [9, 28] width 8 height 8
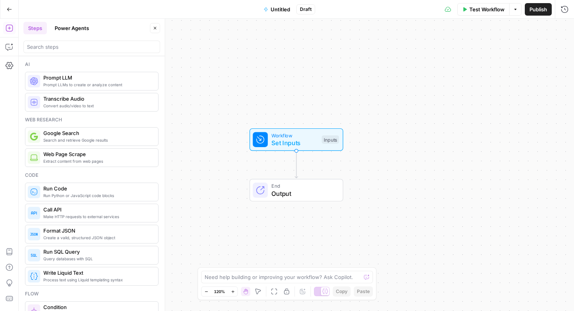
click at [68, 28] on button "Power Agents" at bounding box center [72, 28] width 44 height 12
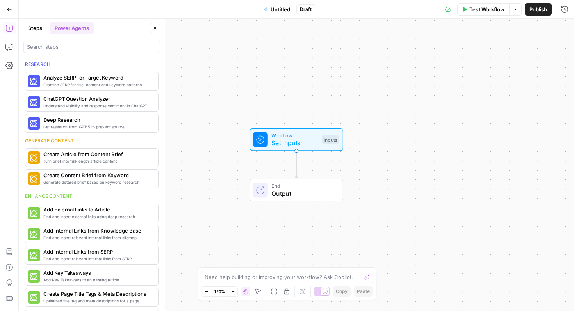
click at [32, 30] on button "Steps" at bounding box center [34, 28] width 23 height 12
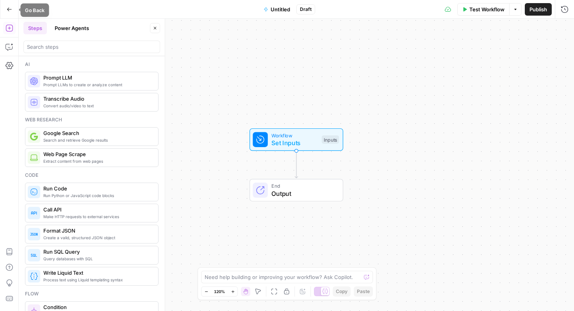
click at [6, 5] on button "Go Back" at bounding box center [9, 9] width 14 height 14
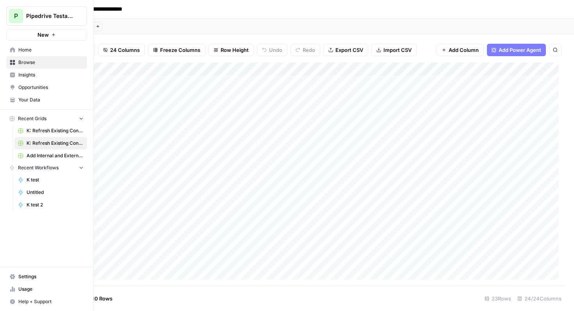
click at [41, 155] on span "Add Internal and External Links" at bounding box center [55, 155] width 57 height 7
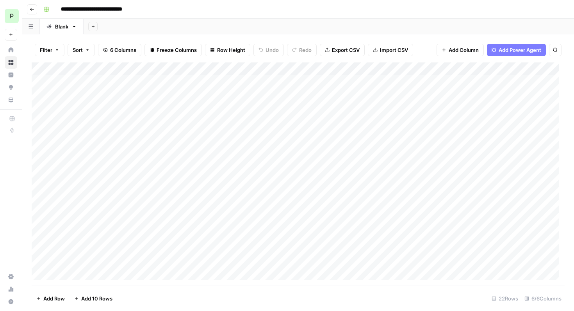
click at [533, 67] on div "Add Column" at bounding box center [298, 173] width 533 height 223
click at [461, 173] on span "Remove Column" at bounding box center [477, 174] width 68 height 8
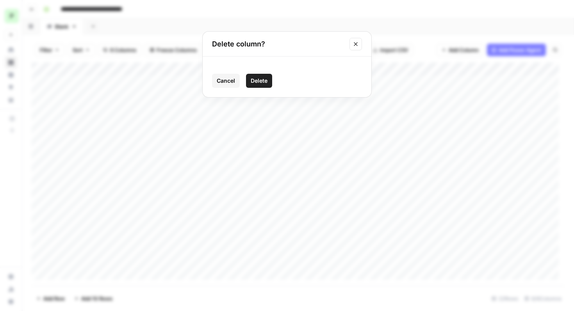
click at [255, 84] on span "Delete" at bounding box center [259, 81] width 17 height 8
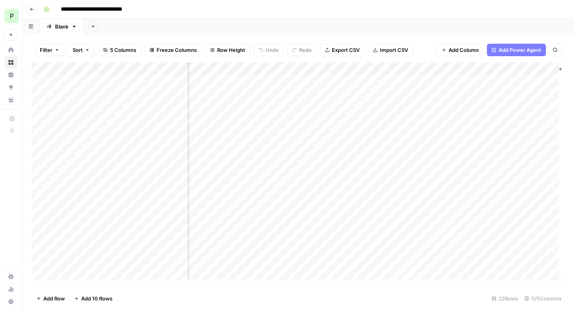
scroll to position [0, 168]
click at [269, 83] on div "Add Column" at bounding box center [298, 173] width 533 height 223
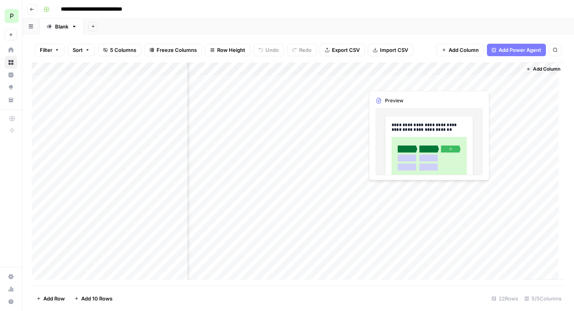
click at [429, 82] on div "Add Column" at bounding box center [298, 173] width 533 height 223
click at [427, 85] on div "Add Column" at bounding box center [298, 173] width 533 height 223
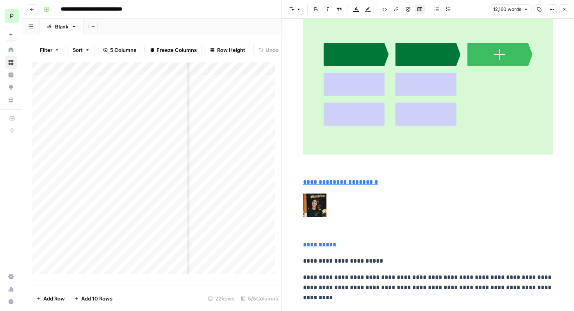
scroll to position [239, 0]
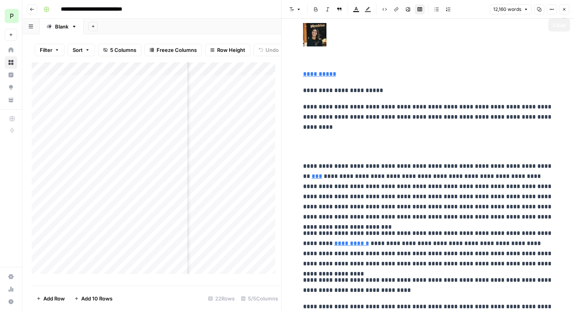
click at [563, 12] on button "Close" at bounding box center [564, 9] width 10 height 10
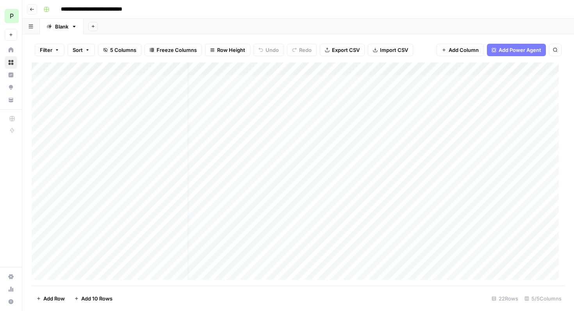
scroll to position [0, 10]
click at [344, 83] on div "Add Column" at bounding box center [298, 173] width 533 height 223
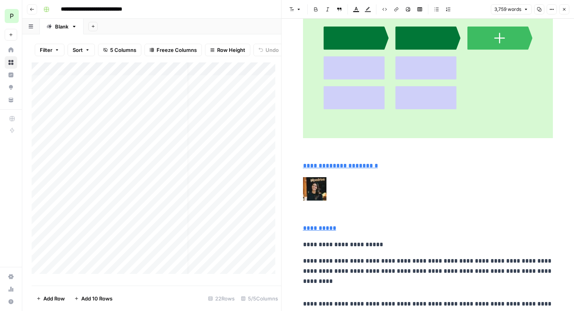
scroll to position [678, 0]
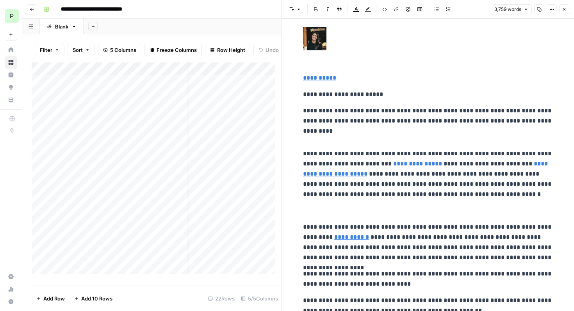
click at [563, 8] on icon "button" at bounding box center [564, 9] width 5 height 5
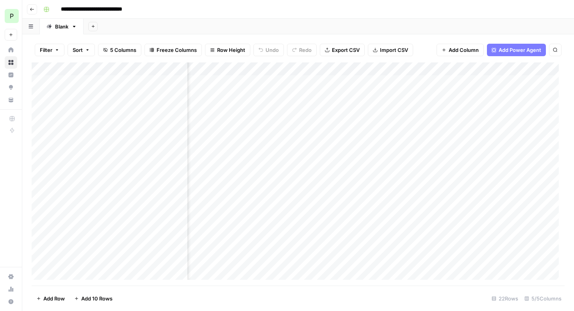
scroll to position [0, 168]
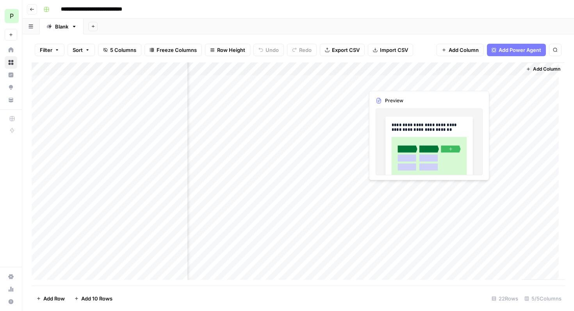
click at [421, 83] on div "Add Column" at bounding box center [298, 173] width 533 height 223
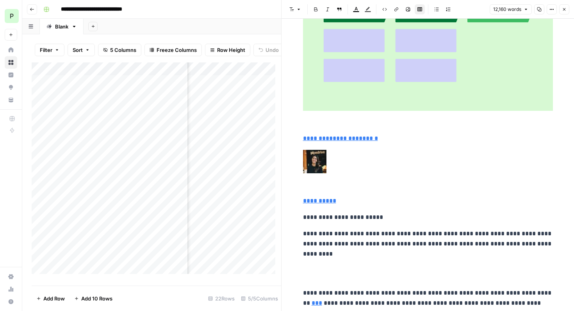
scroll to position [252, 0]
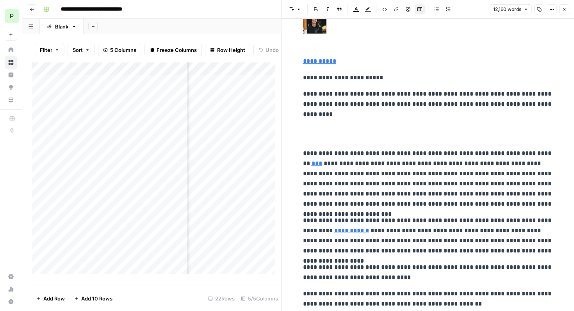
click at [566, 11] on icon "button" at bounding box center [564, 9] width 5 height 5
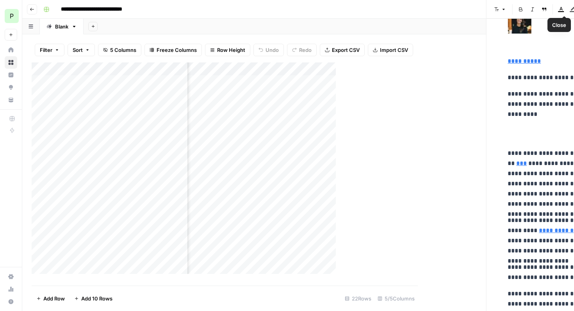
scroll to position [0, 159]
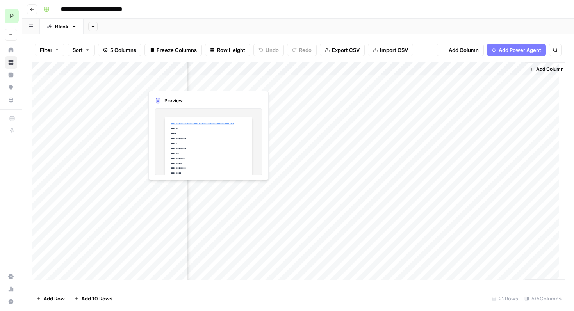
click at [232, 82] on div "Add Column" at bounding box center [298, 173] width 533 height 223
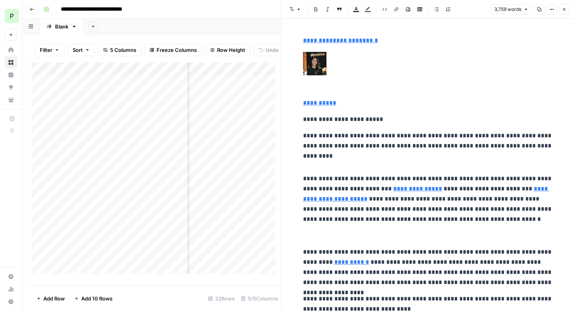
scroll to position [654, 0]
click at [565, 11] on icon "button" at bounding box center [564, 9] width 5 height 5
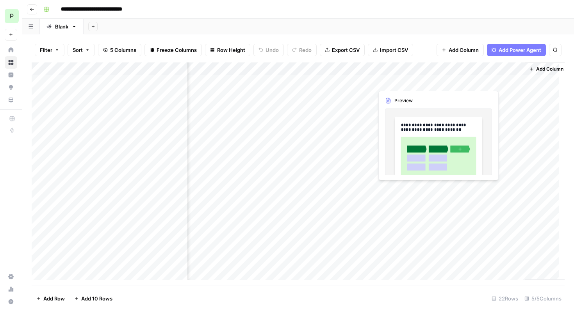
click at [430, 81] on div "Add Column" at bounding box center [298, 173] width 533 height 223
click at [428, 84] on div "Add Column" at bounding box center [298, 173] width 533 height 223
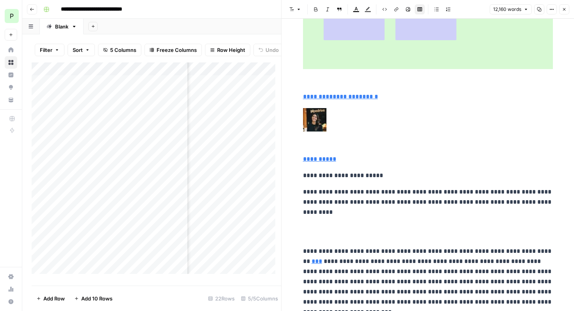
scroll to position [314, 0]
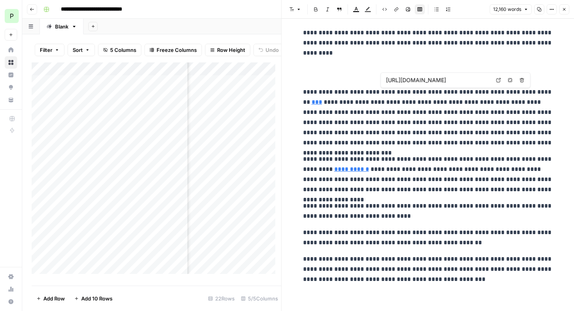
click at [322, 99] on link "***" at bounding box center [317, 102] width 11 height 6
click at [412, 131] on p "**********" at bounding box center [428, 117] width 250 height 61
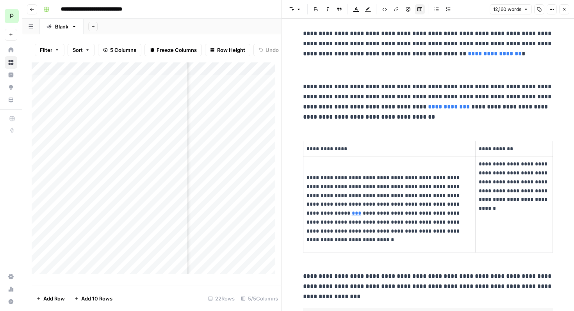
scroll to position [1404, 0]
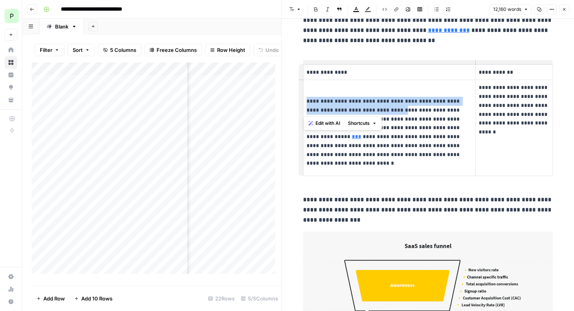
drag, startPoint x: 305, startPoint y: 101, endPoint x: 386, endPoint y: 107, distance: 81.4
click at [386, 107] on p "**********" at bounding box center [390, 128] width 166 height 62
copy p "**********"
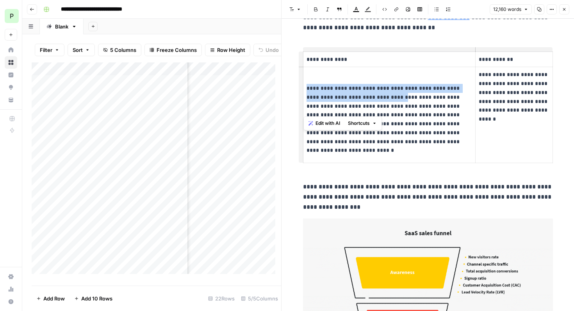
scroll to position [1407, 0]
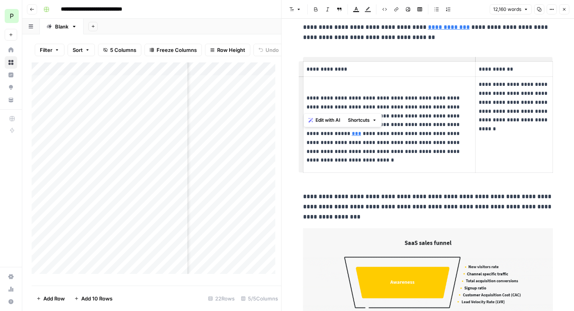
drag, startPoint x: 438, startPoint y: 178, endPoint x: 442, endPoint y: 170, distance: 8.0
click at [361, 131] on link "***" at bounding box center [356, 133] width 9 height 5
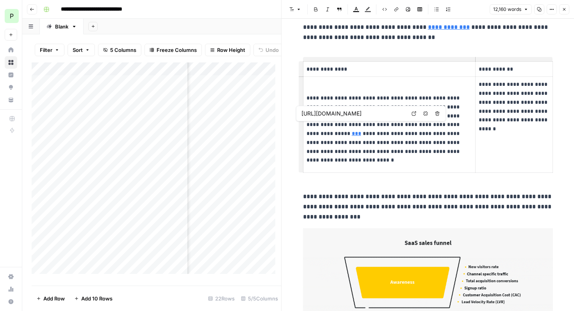
click at [413, 113] on icon at bounding box center [414, 113] width 5 height 5
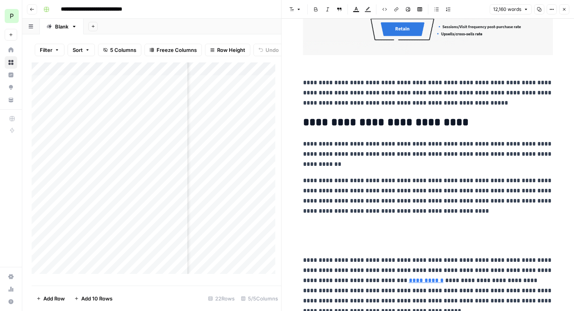
scroll to position [1904, 0]
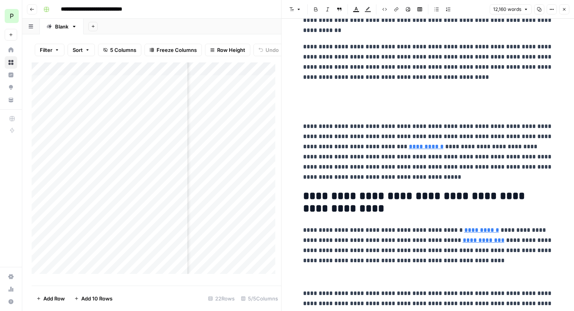
click at [425, 144] on link "**********" at bounding box center [426, 147] width 35 height 6
click at [437, 173] on p "**********" at bounding box center [428, 151] width 250 height 61
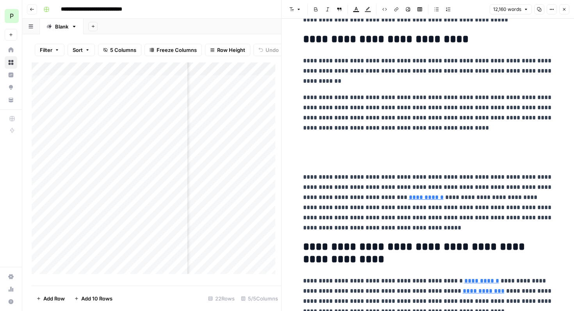
scroll to position [1852, 0]
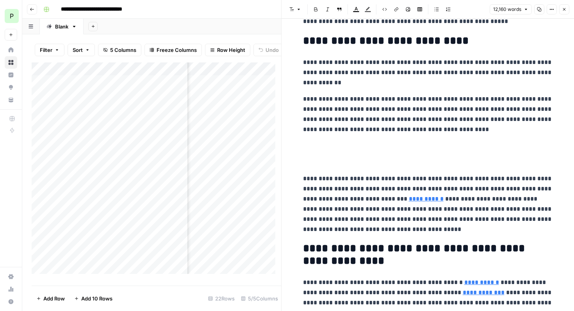
click at [417, 200] on link "**********" at bounding box center [426, 199] width 35 height 6
click at [424, 189] on input "https://croclub.com/data-reporting/crm-statistics/" at bounding box center [453, 188] width 104 height 8
click at [513, 188] on body "**********" at bounding box center [287, 155] width 574 height 311
click at [427, 200] on link "**********" at bounding box center [426, 199] width 35 height 6
click at [514, 188] on icon at bounding box center [513, 187] width 5 height 5
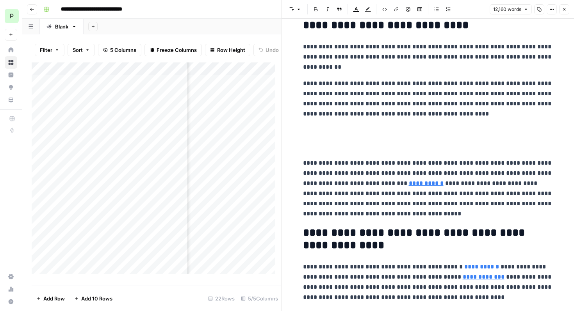
scroll to position [1868, 0]
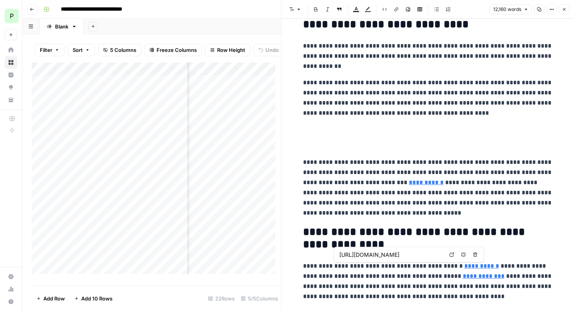
type input "https://www.pipedrive.com/en/blog/how-to-become-a-sales-manager"
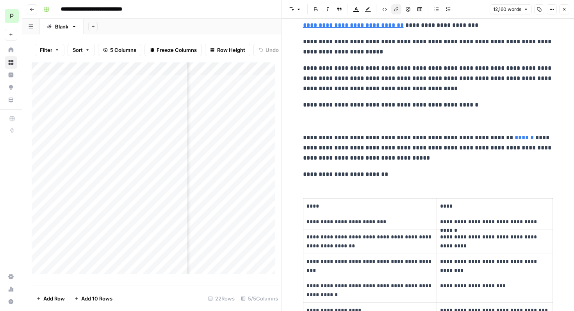
scroll to position [18892, 0]
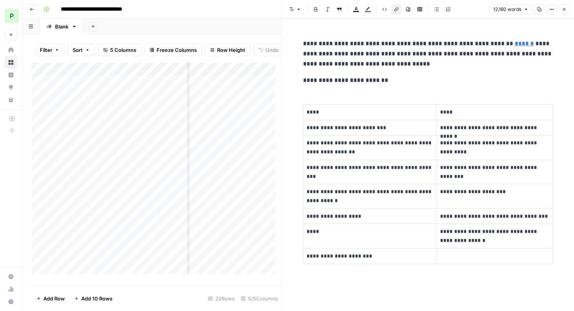
click at [563, 10] on icon "button" at bounding box center [564, 9] width 5 height 5
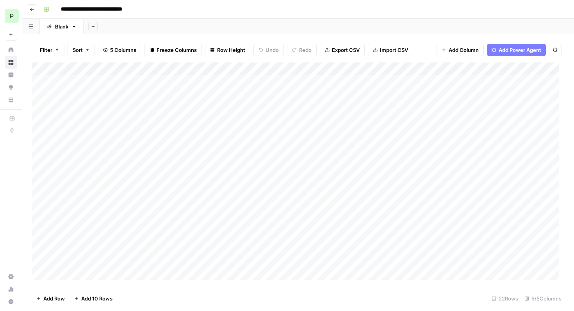
click at [220, 201] on div "Add Column" at bounding box center [298, 173] width 533 height 223
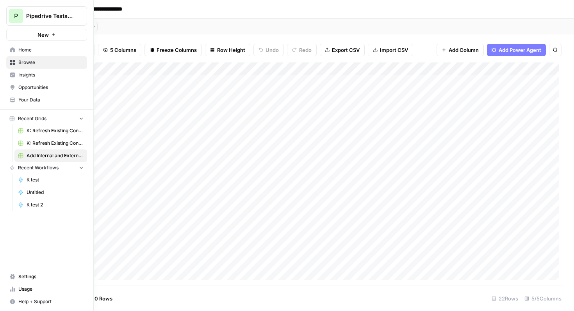
click at [50, 36] on button "New" at bounding box center [46, 35] width 81 height 12
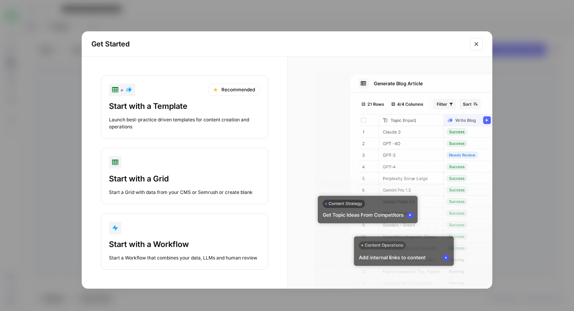
click at [163, 92] on div "+ Recommended" at bounding box center [184, 90] width 151 height 12
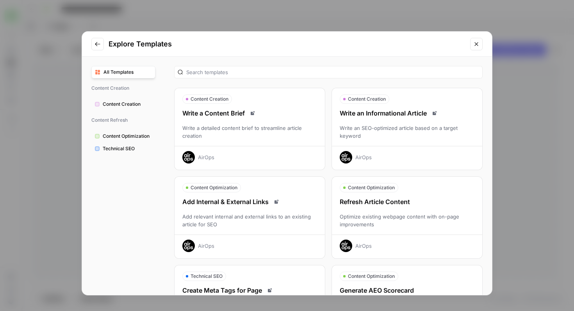
click at [237, 221] on div "Add relevant internal and external links to an existing article for SEO" at bounding box center [250, 221] width 150 height 16
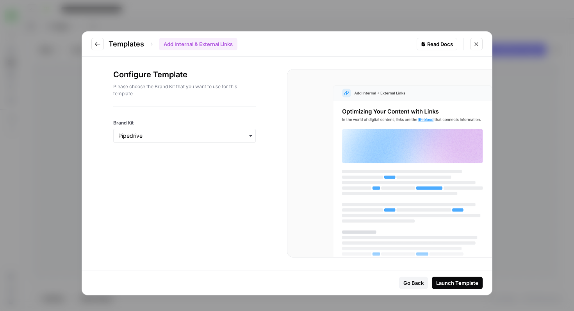
click at [454, 287] on button "Launch Template" at bounding box center [457, 283] width 51 height 12
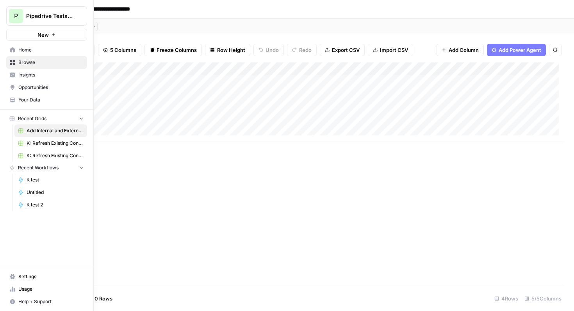
click at [84, 117] on button "Recent Grids" at bounding box center [46, 119] width 81 height 12
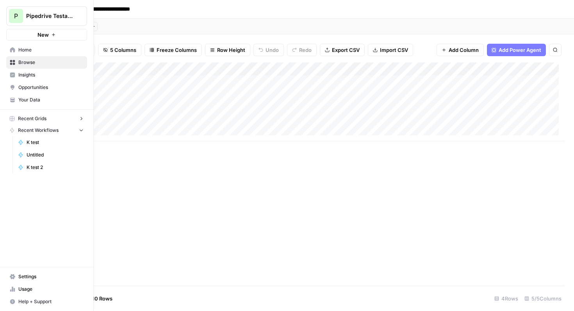
click at [84, 117] on icon "button" at bounding box center [80, 118] width 5 height 5
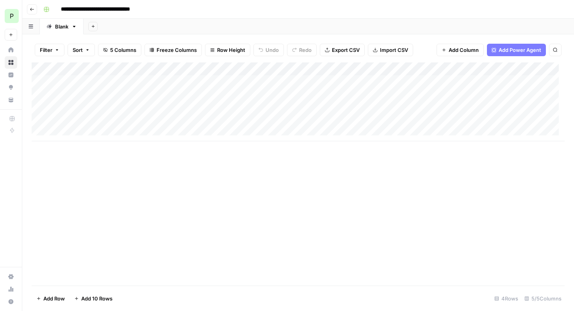
click at [215, 83] on div "Add Column" at bounding box center [298, 101] width 533 height 79
click at [286, 68] on div "Add Column" at bounding box center [298, 101] width 533 height 79
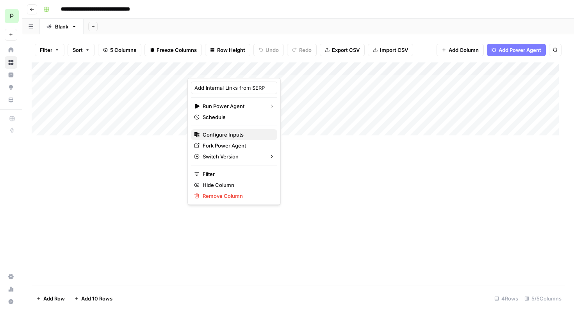
click at [219, 136] on span "Configure Inputs" at bounding box center [237, 135] width 68 height 8
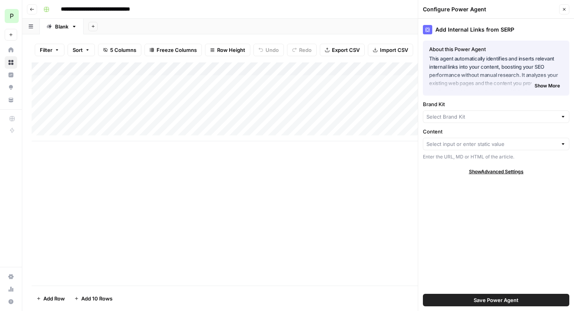
type input "Pipedrive"
click at [474, 146] on input "Content" at bounding box center [491, 144] width 131 height 8
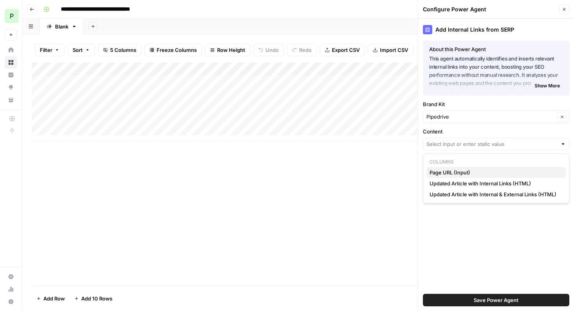
click at [464, 170] on span "Page URL (Input)" at bounding box center [494, 173] width 130 height 8
type input "Page URL (Input)"
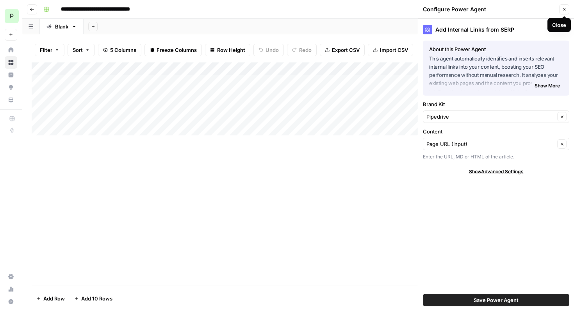
click at [565, 11] on icon "button" at bounding box center [564, 9] width 5 height 5
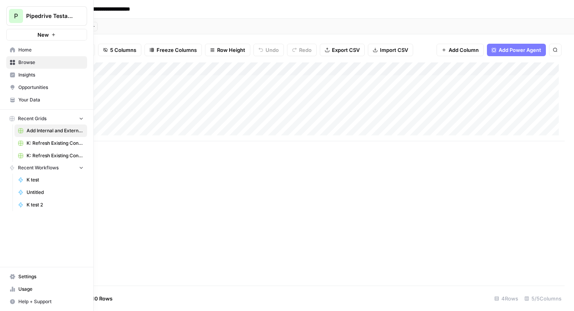
click at [21, 48] on span "Home" at bounding box center [50, 49] width 65 height 7
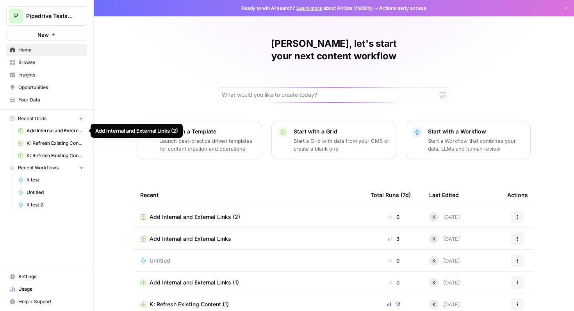
click at [80, 121] on icon "button" at bounding box center [80, 118] width 5 height 5
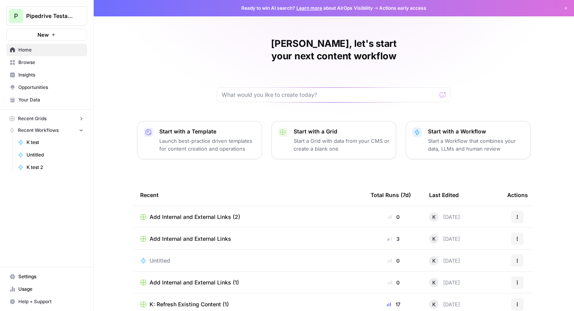
click at [81, 117] on icon "button" at bounding box center [81, 118] width 2 height 3
click at [183, 235] on span "Add Internal and External Links" at bounding box center [191, 239] width 82 height 8
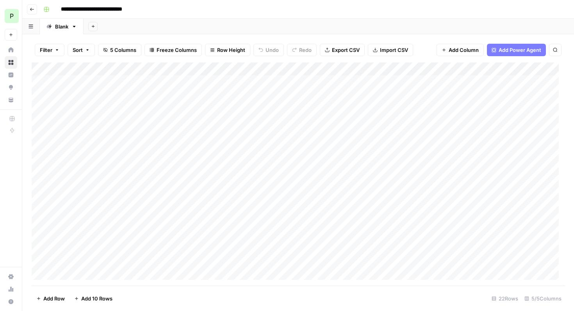
click at [285, 68] on div "Add Column" at bounding box center [298, 173] width 533 height 223
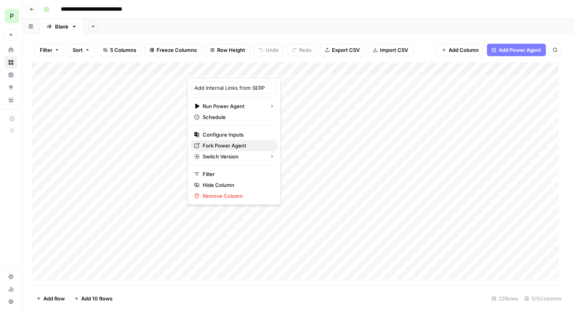
click at [216, 148] on span "Fork Power Agent" at bounding box center [237, 146] width 68 height 8
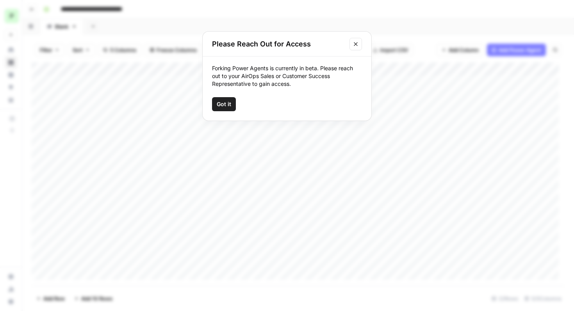
click at [228, 110] on button "Got it" at bounding box center [224, 104] width 24 height 14
